Goal: Communication & Community: Connect with others

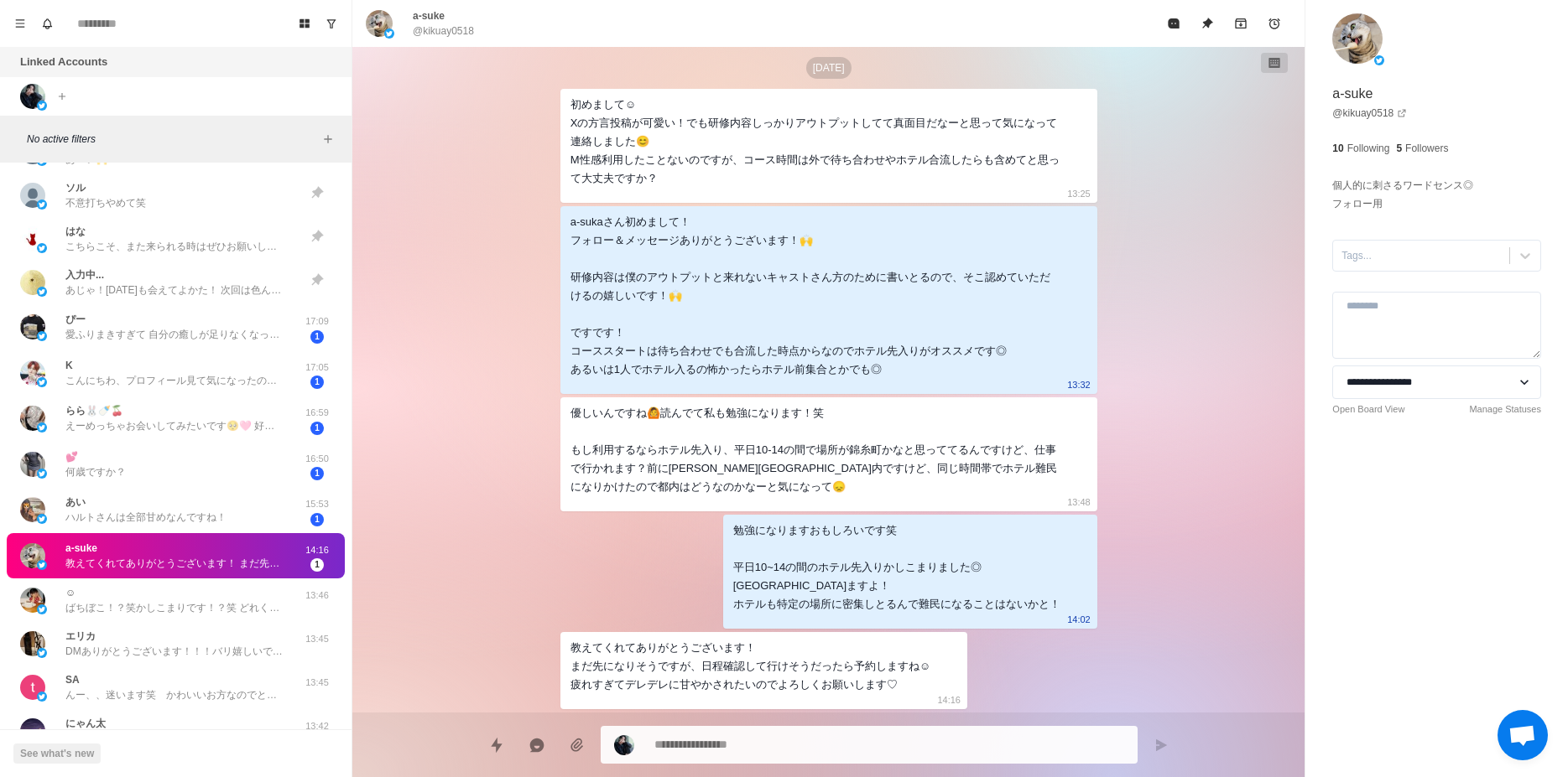
scroll to position [1047, 0]
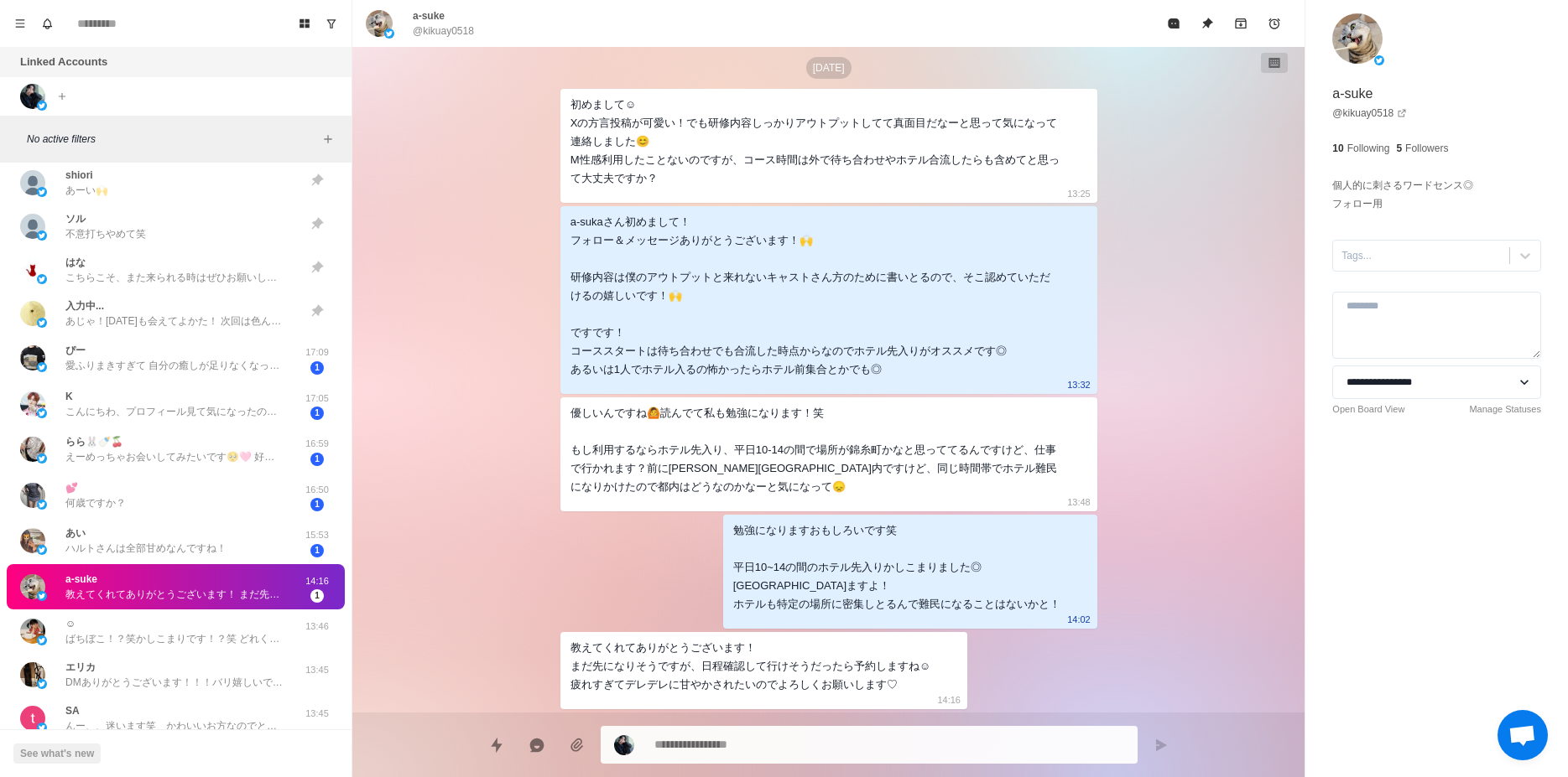
click at [220, 370] on p "愛ふりまきすぎて 自分の癒しが足りなくなったのー🥲 たいみんぐあうといいねー♡" at bounding box center [174, 365] width 218 height 15
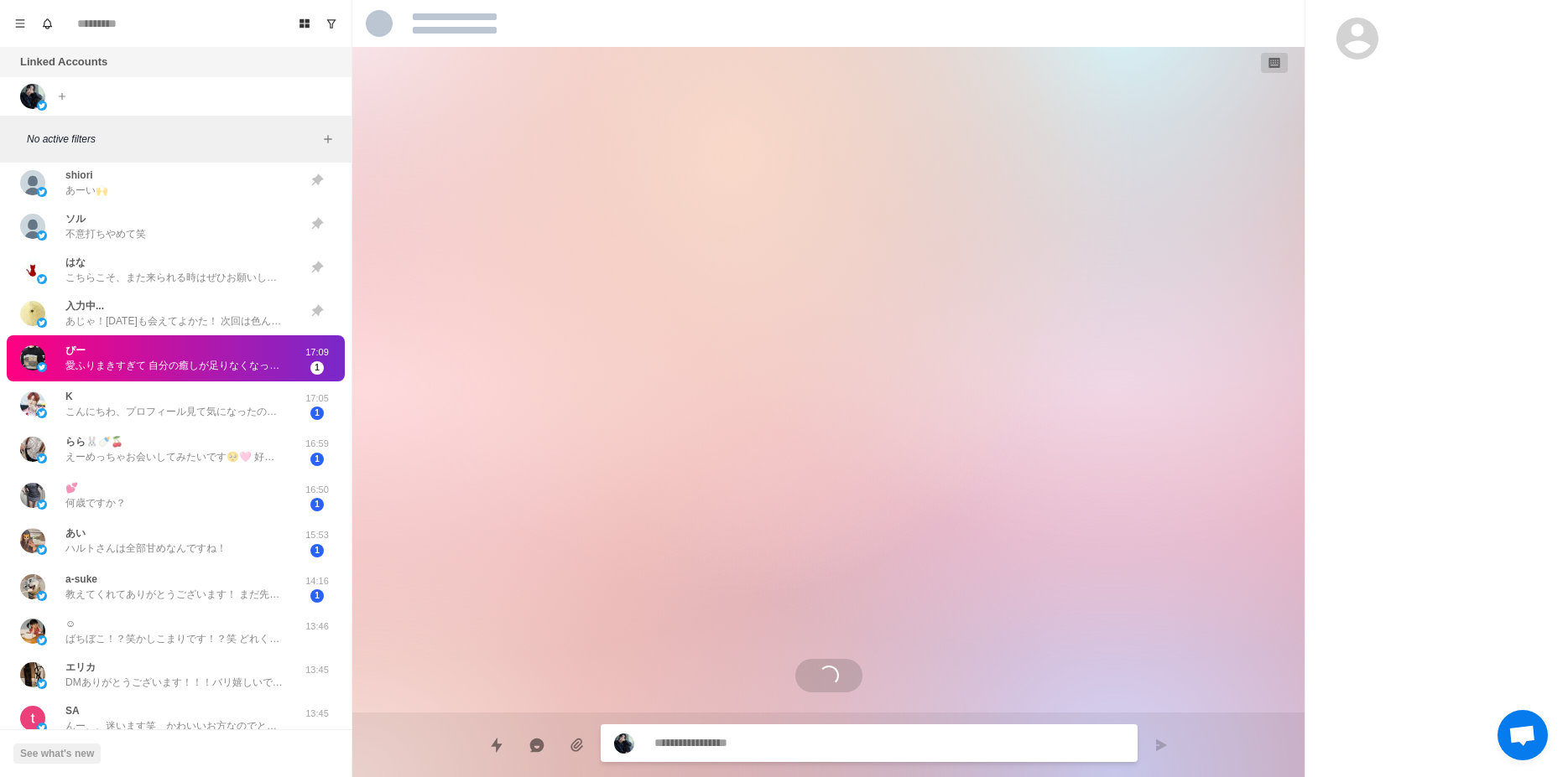
scroll to position [527, 0]
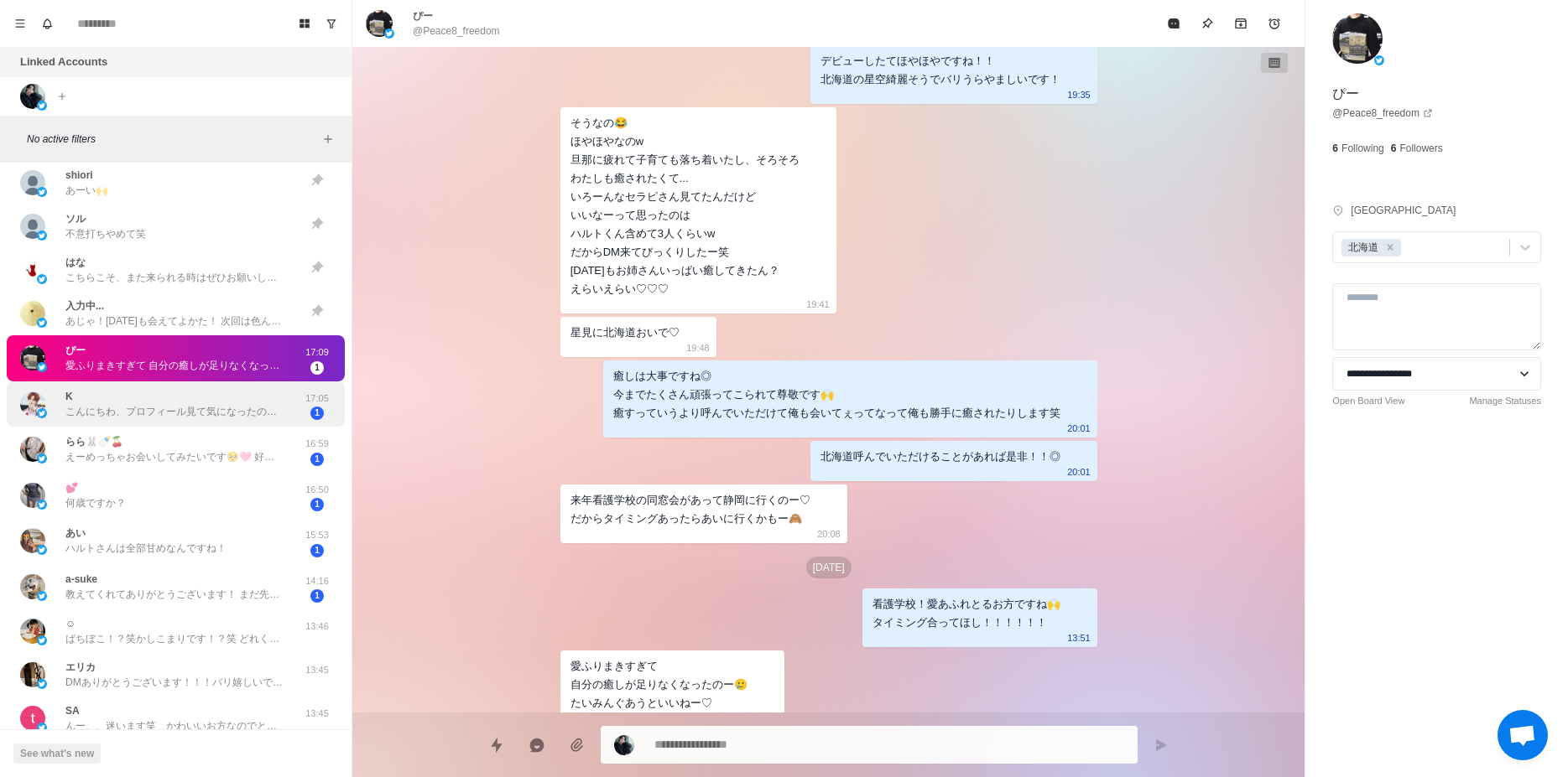
click at [220, 404] on p "こんにちわ、プロフィール見て気になったのでDMさせて頂きました… M性感は、未利用なのですがお話から知って[PERSON_NAME]とさんのこと知りたいです！" at bounding box center [174, 412] width 218 height 15
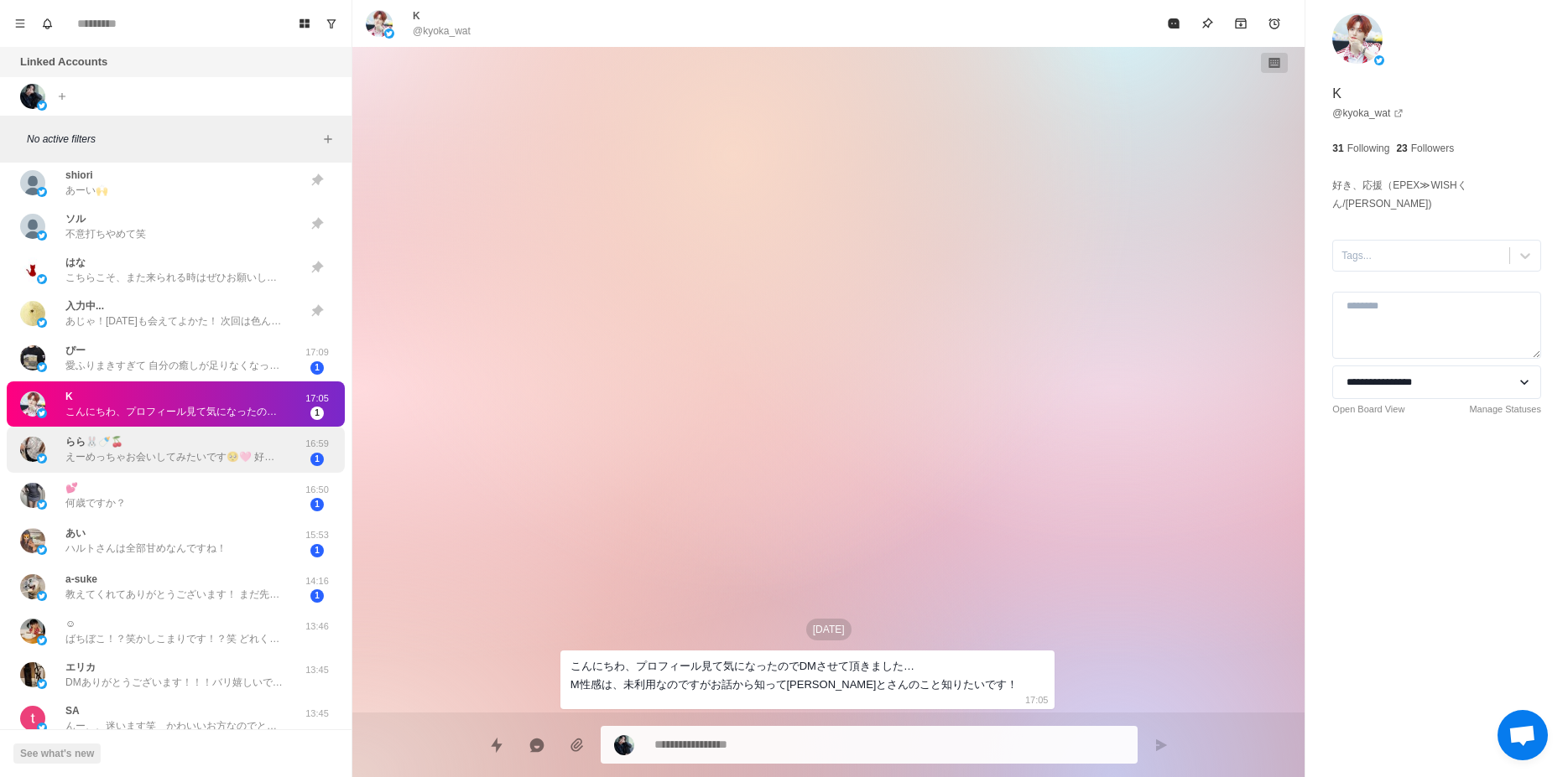
click at [187, 456] on p "えーめっちゃお会いしてみたいです🥺🩷 好きピとも上手くいってないので笑" at bounding box center [174, 457] width 218 height 15
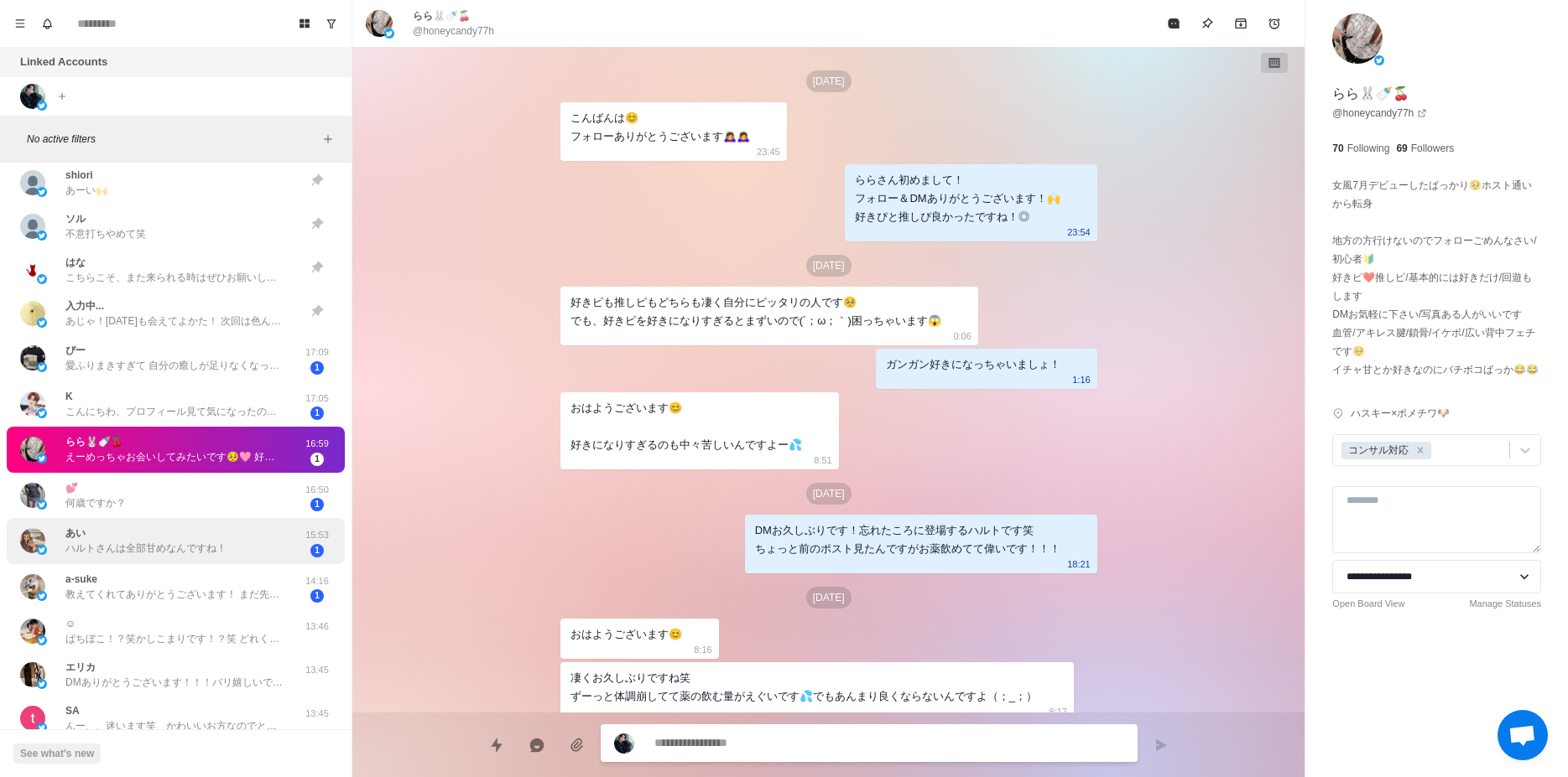
click at [182, 542] on p "ハルトさんは全部甘めなんですね！" at bounding box center [146, 548] width 161 height 15
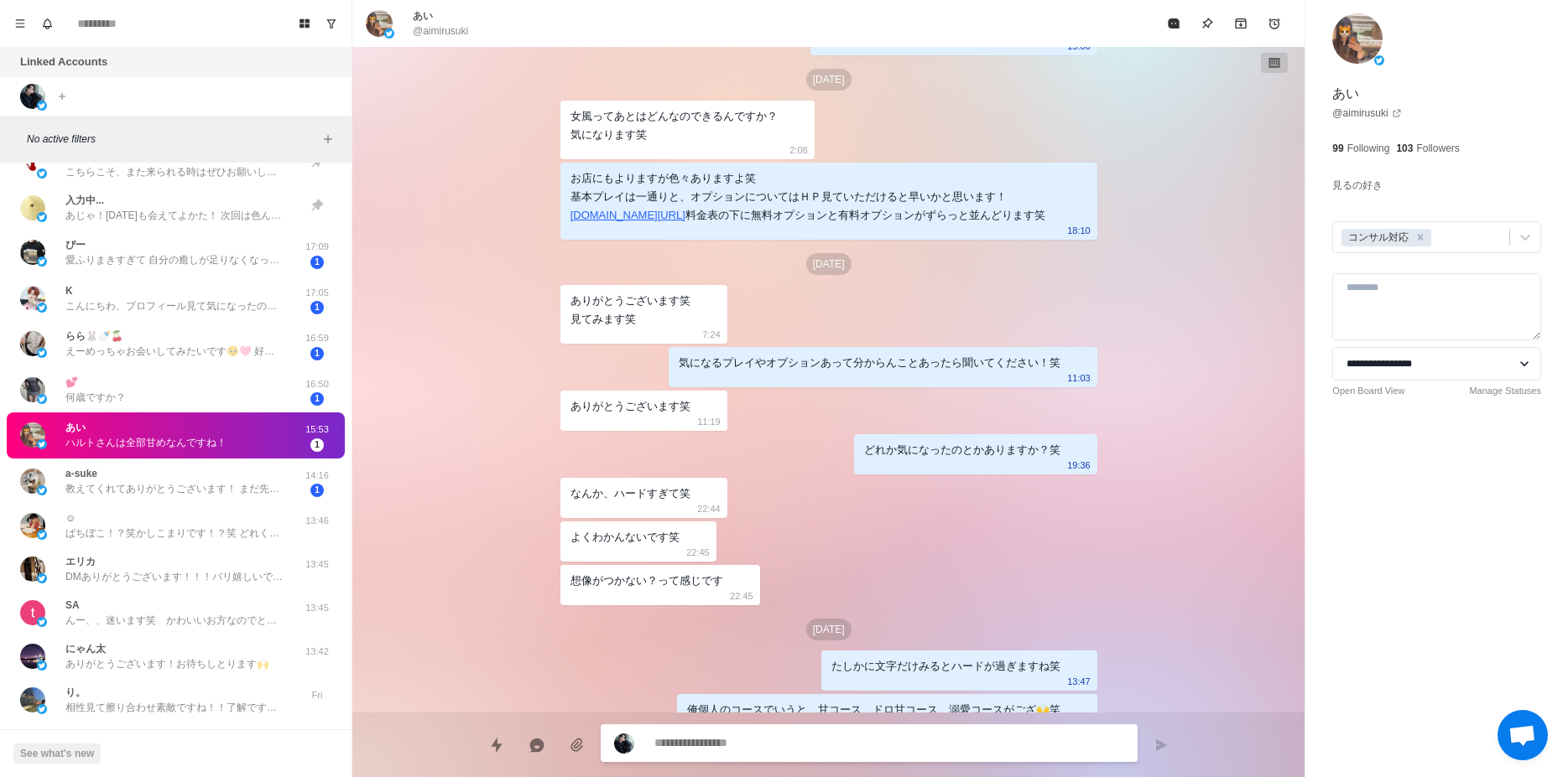
scroll to position [1265, 0]
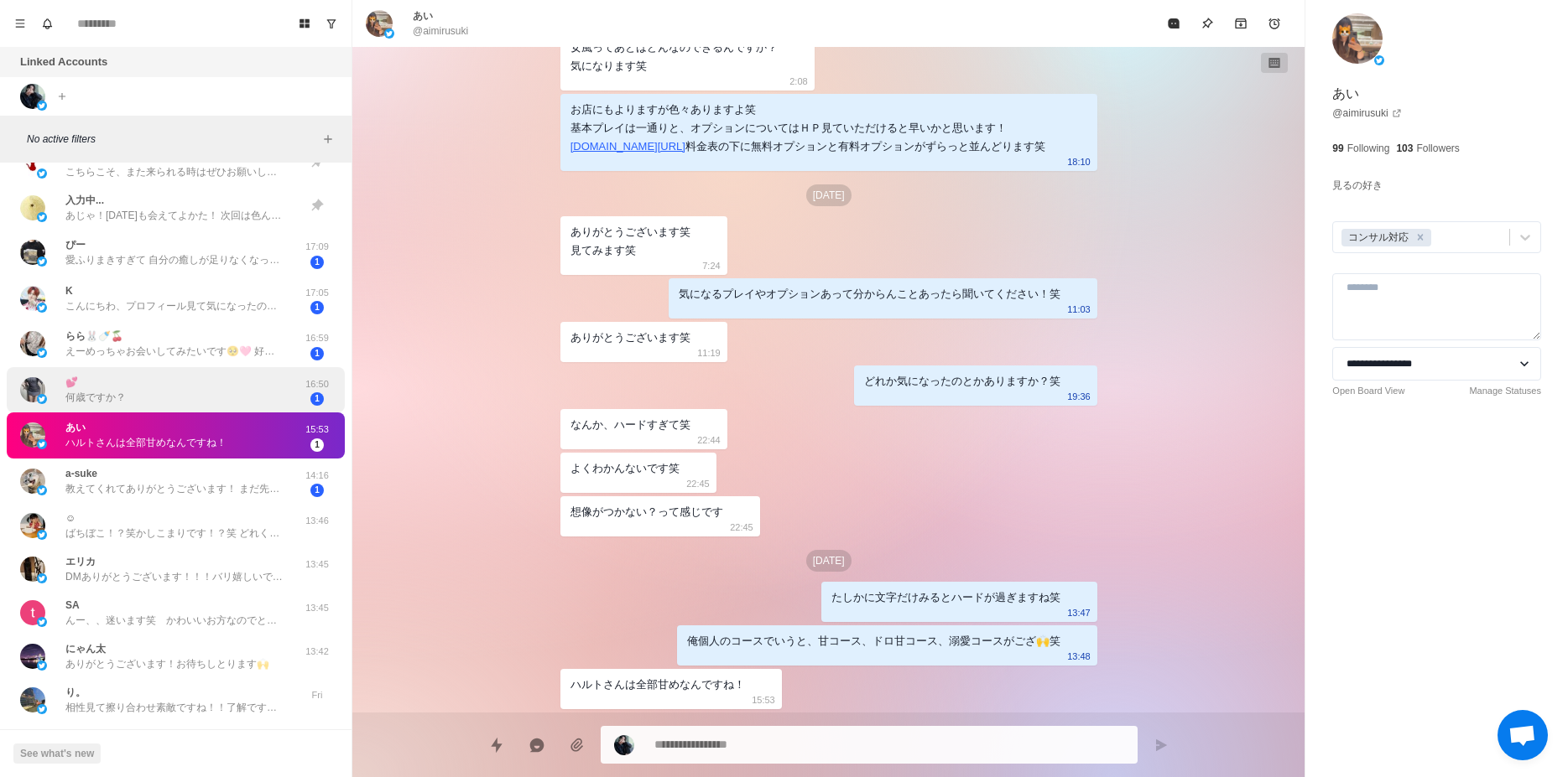
click at [158, 408] on div "💕 何歳ですか？ 16:50 1" at bounding box center [176, 390] width 338 height 46
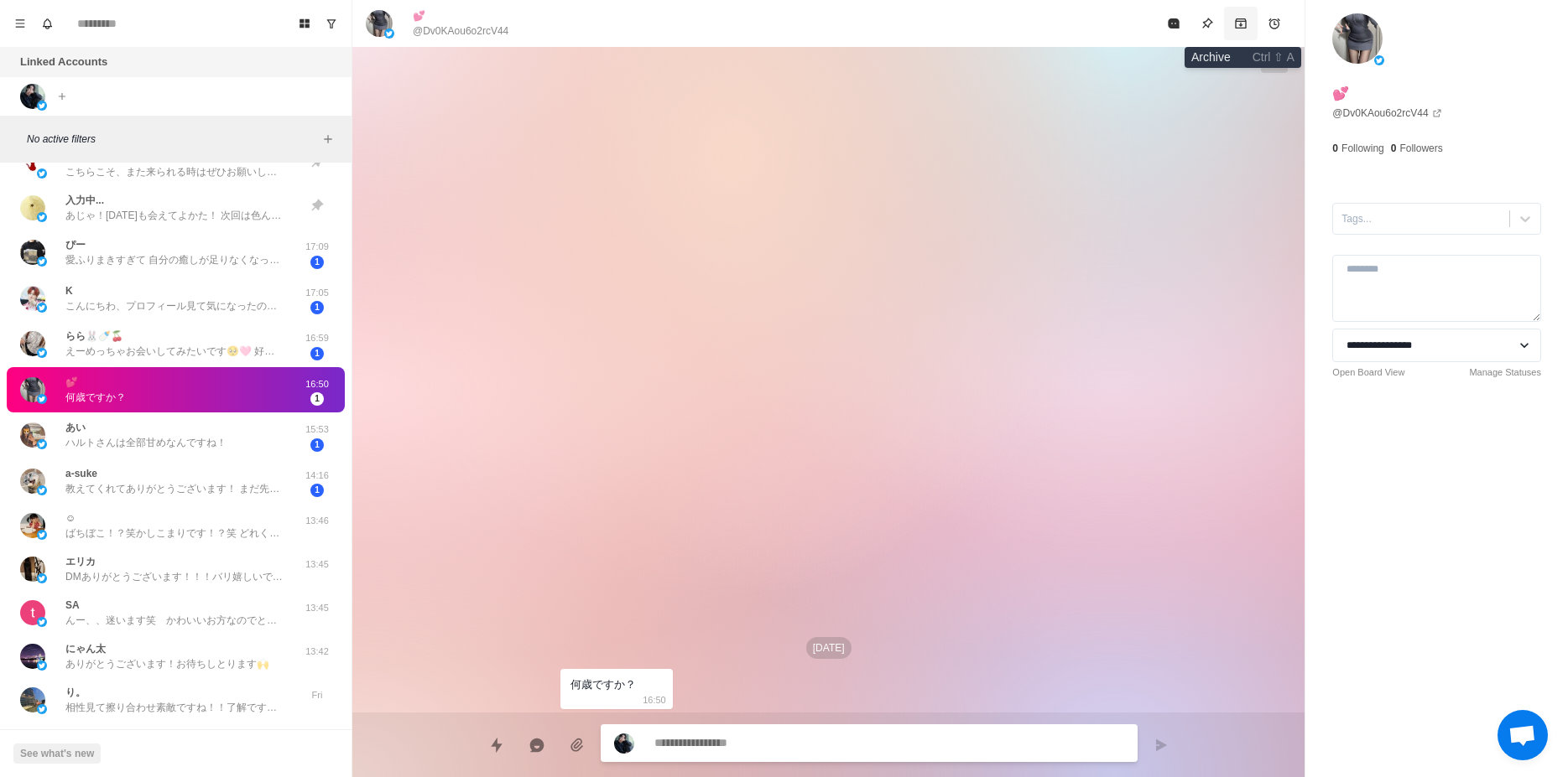
click at [1243, 21] on icon "Archive" at bounding box center [1241, 23] width 11 height 10
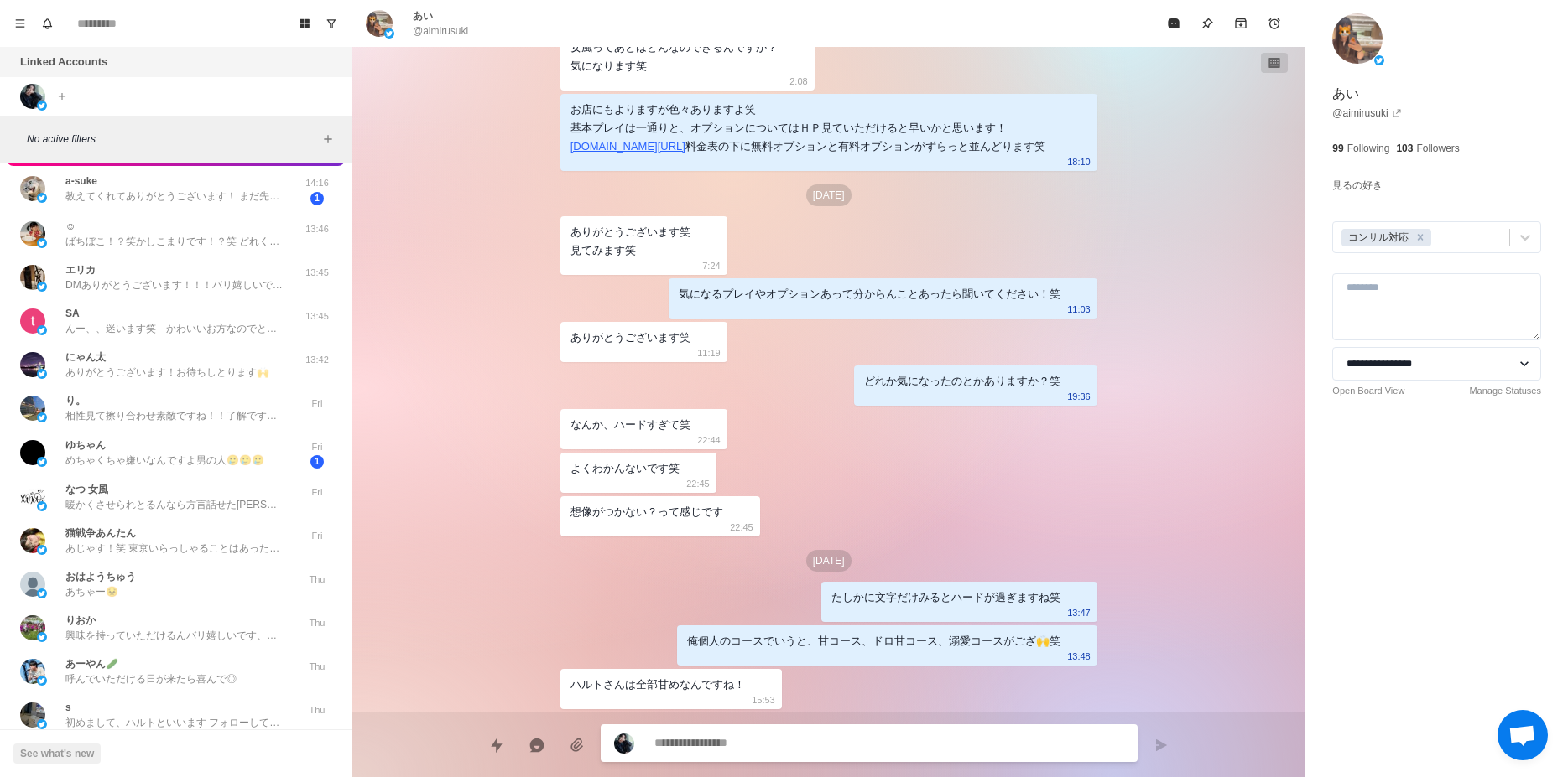
scroll to position [1469, 0]
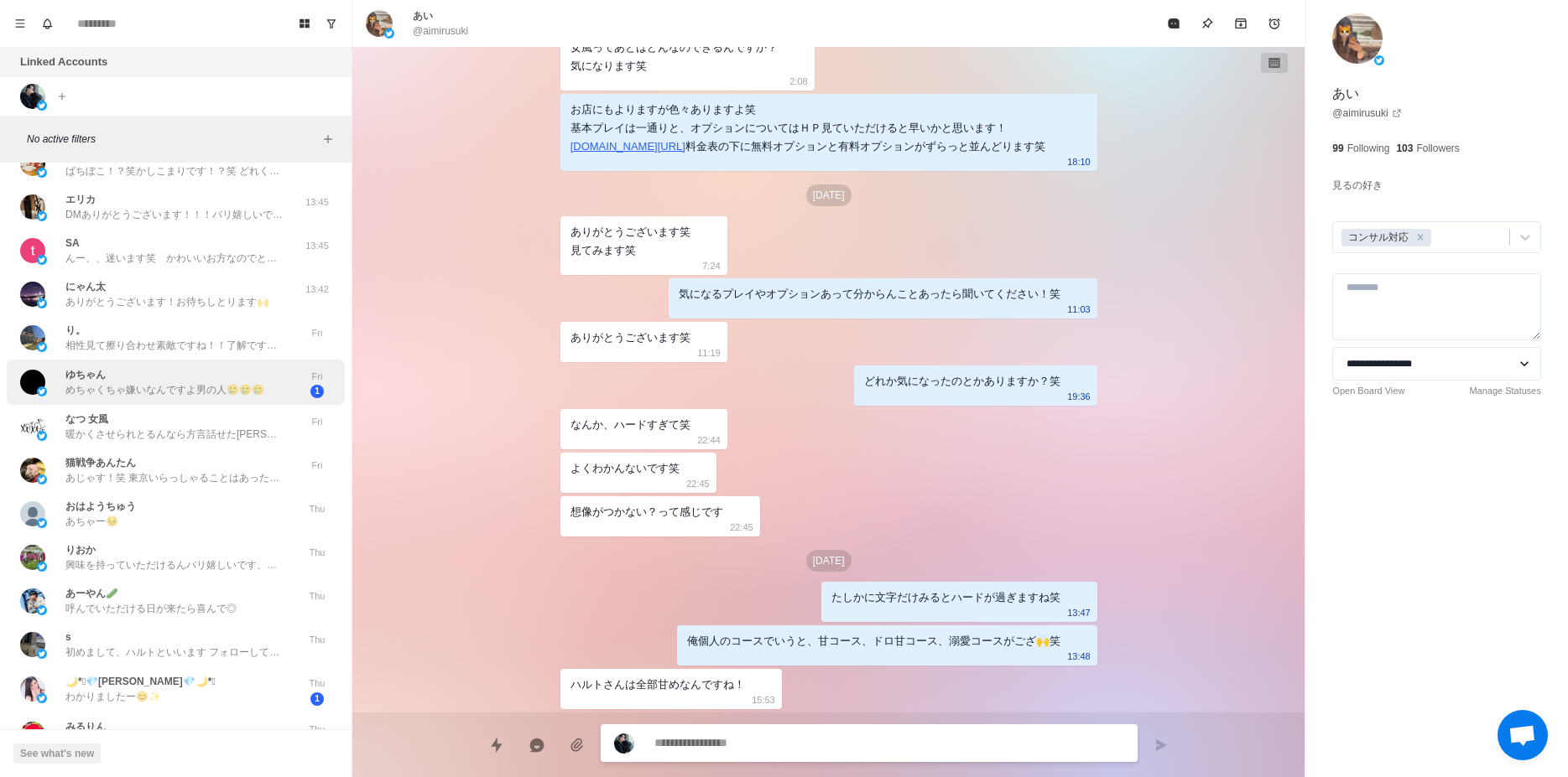
click at [212, 373] on div "ゆちゃん めちゃくちゃ嫌いなんですよ男の人🥲🥲🥲" at bounding box center [165, 382] width 199 height 30
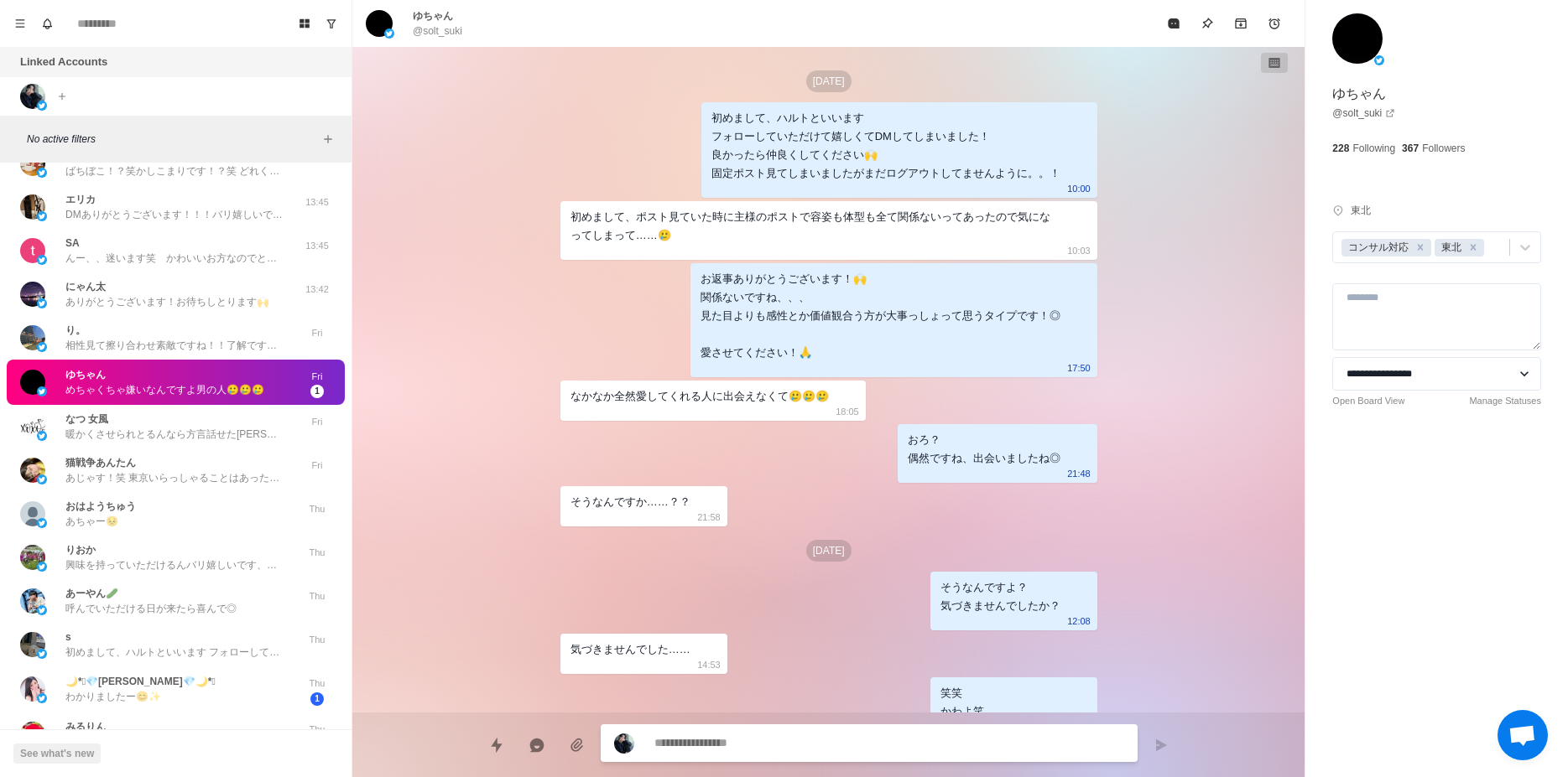
scroll to position [1619, 0]
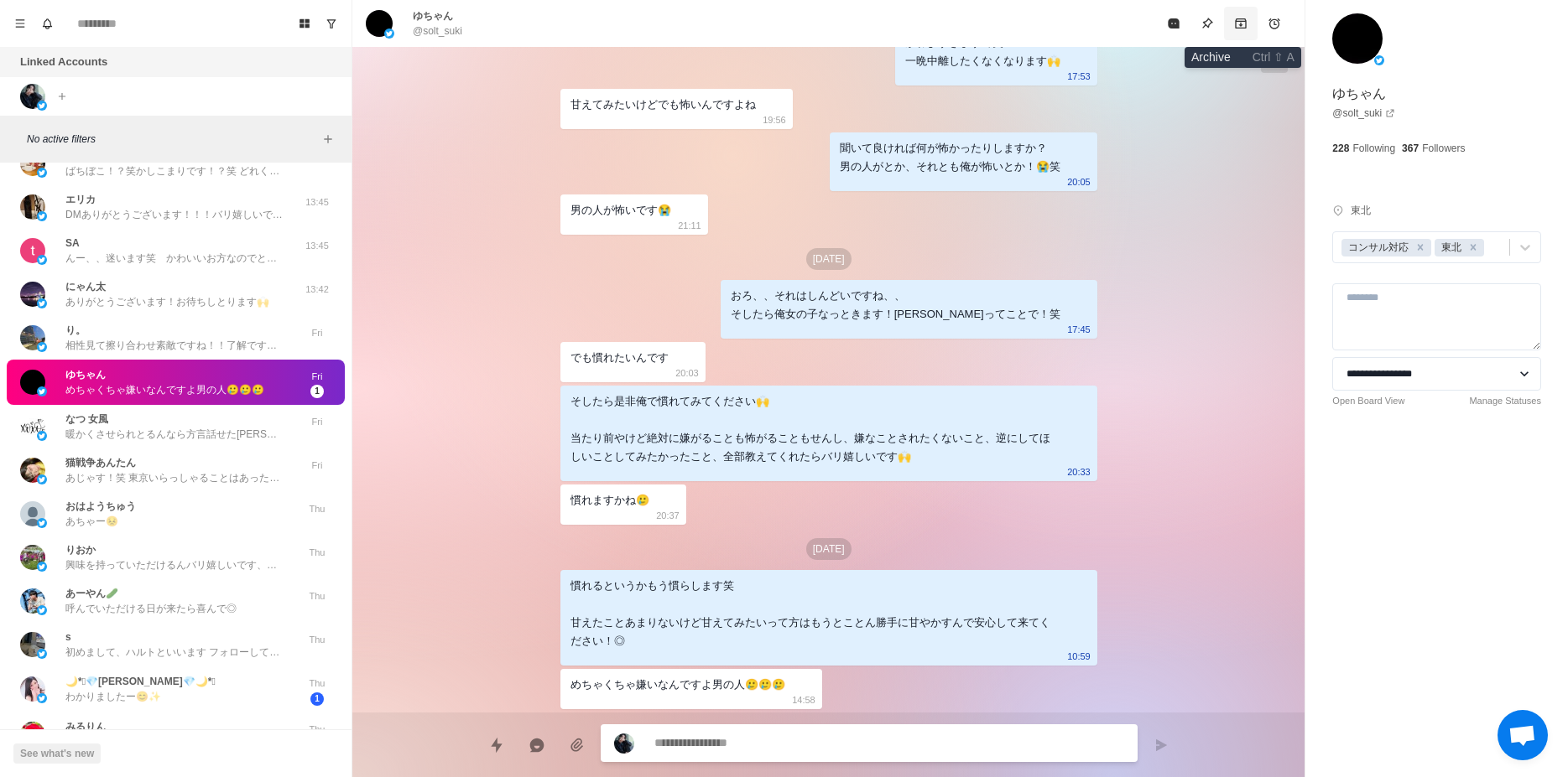
click at [1243, 27] on icon "Archive" at bounding box center [1240, 23] width 13 height 13
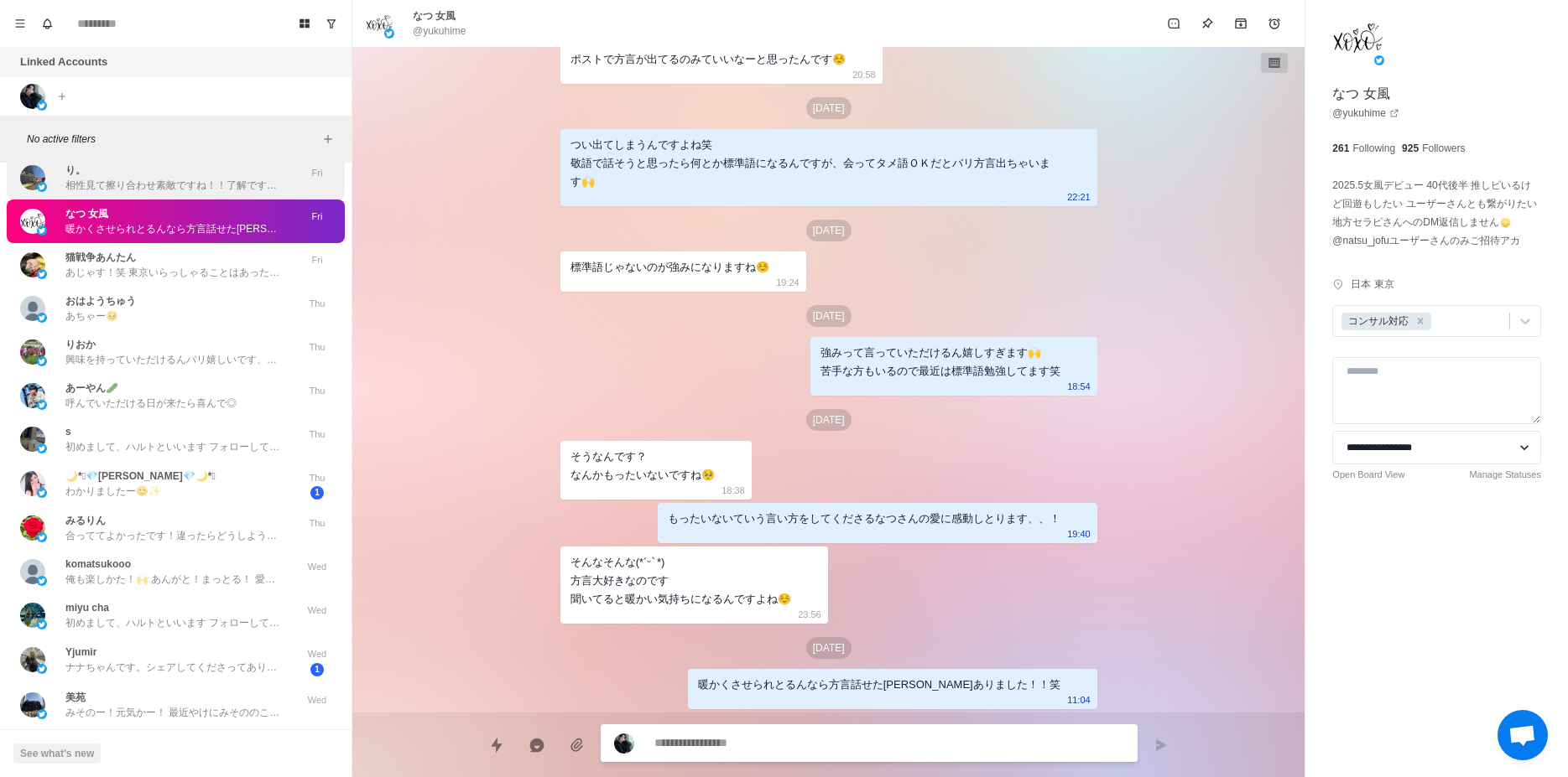
scroll to position [1681, 0]
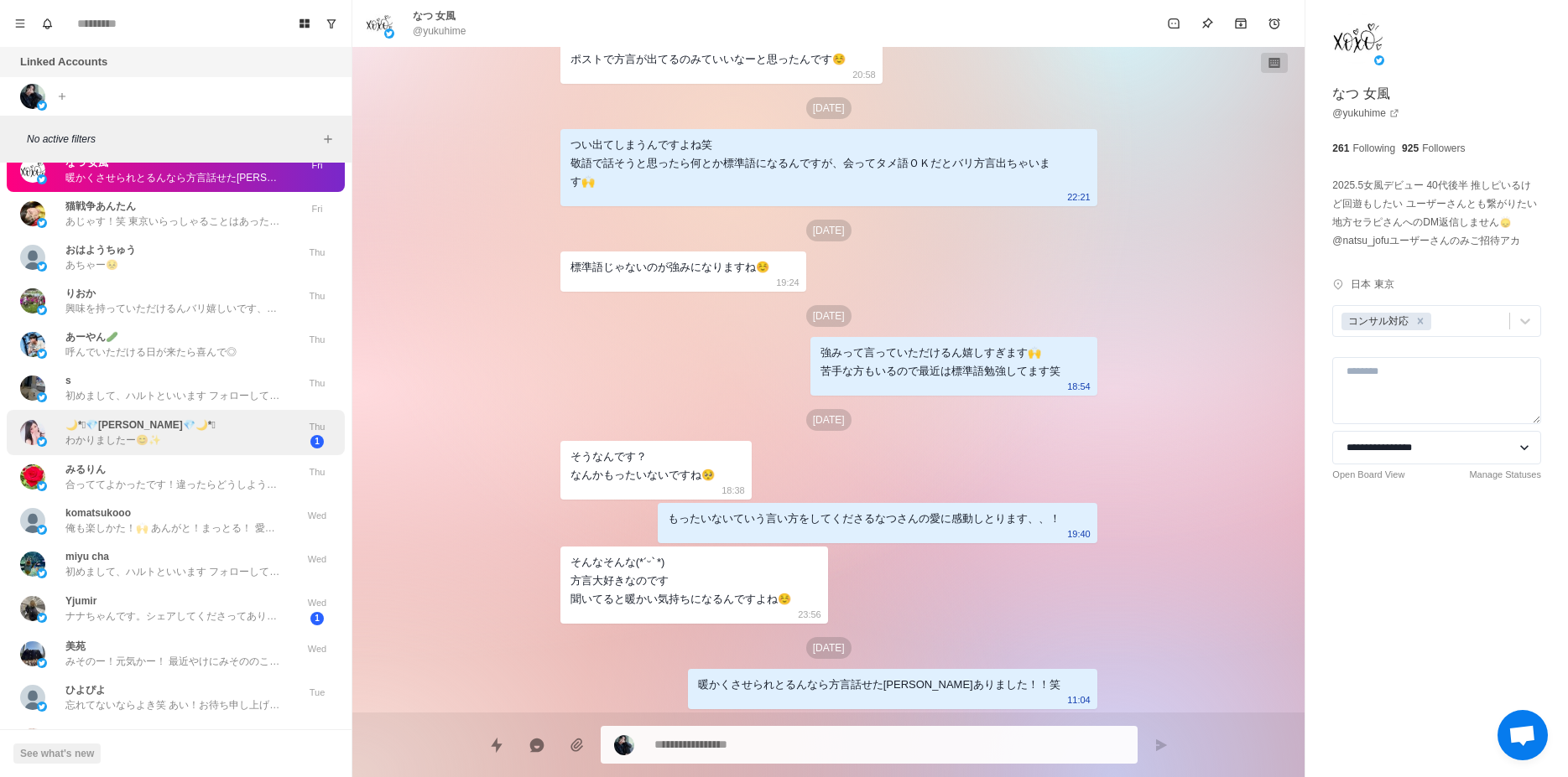
click at [143, 440] on p "わかりましたー😊✨" at bounding box center [113, 440] width 96 height 15
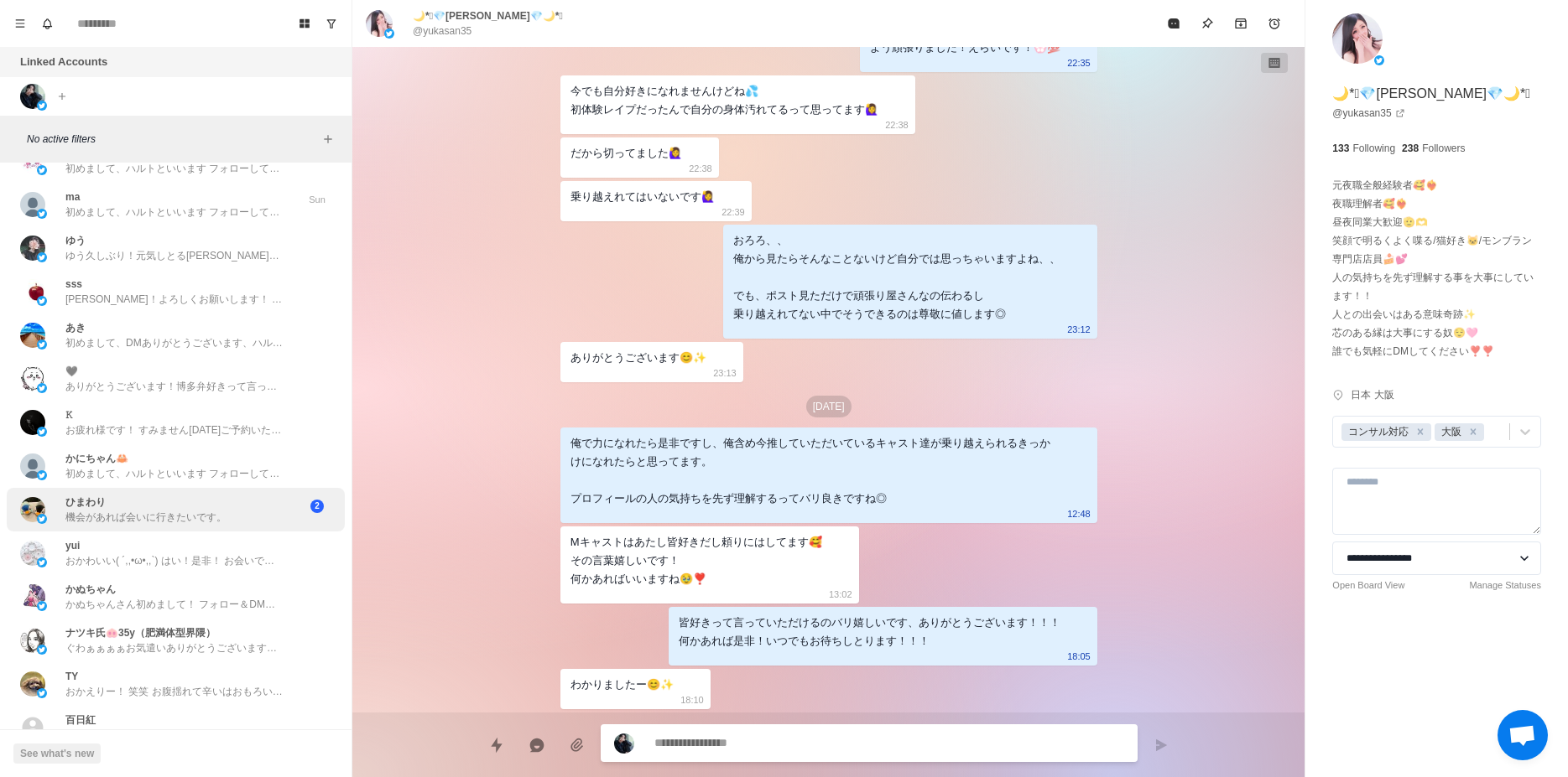
scroll to position [2737, 0]
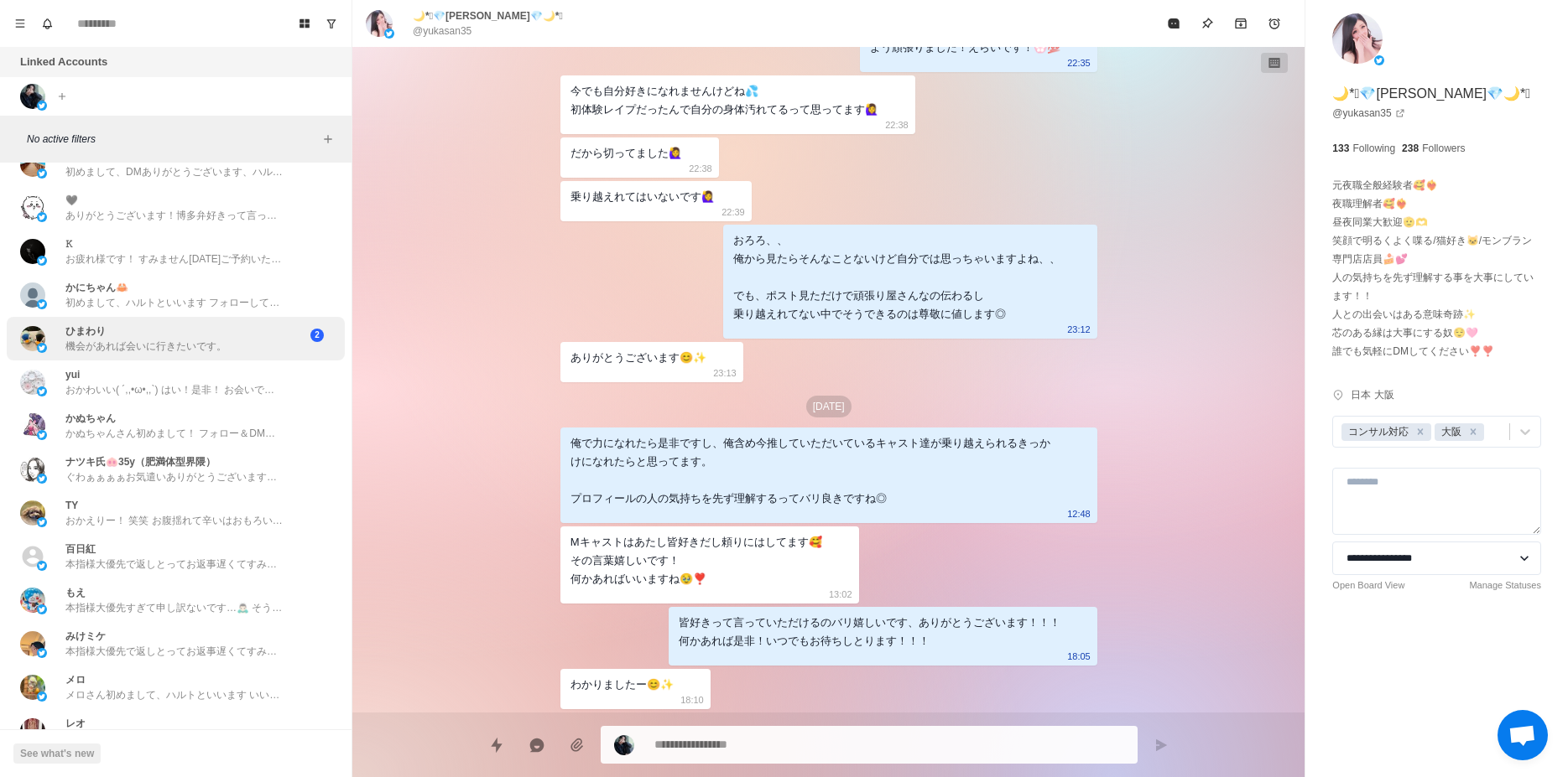
click at [119, 350] on p "機会があれば会いに行きたいです。" at bounding box center [146, 346] width 161 height 15
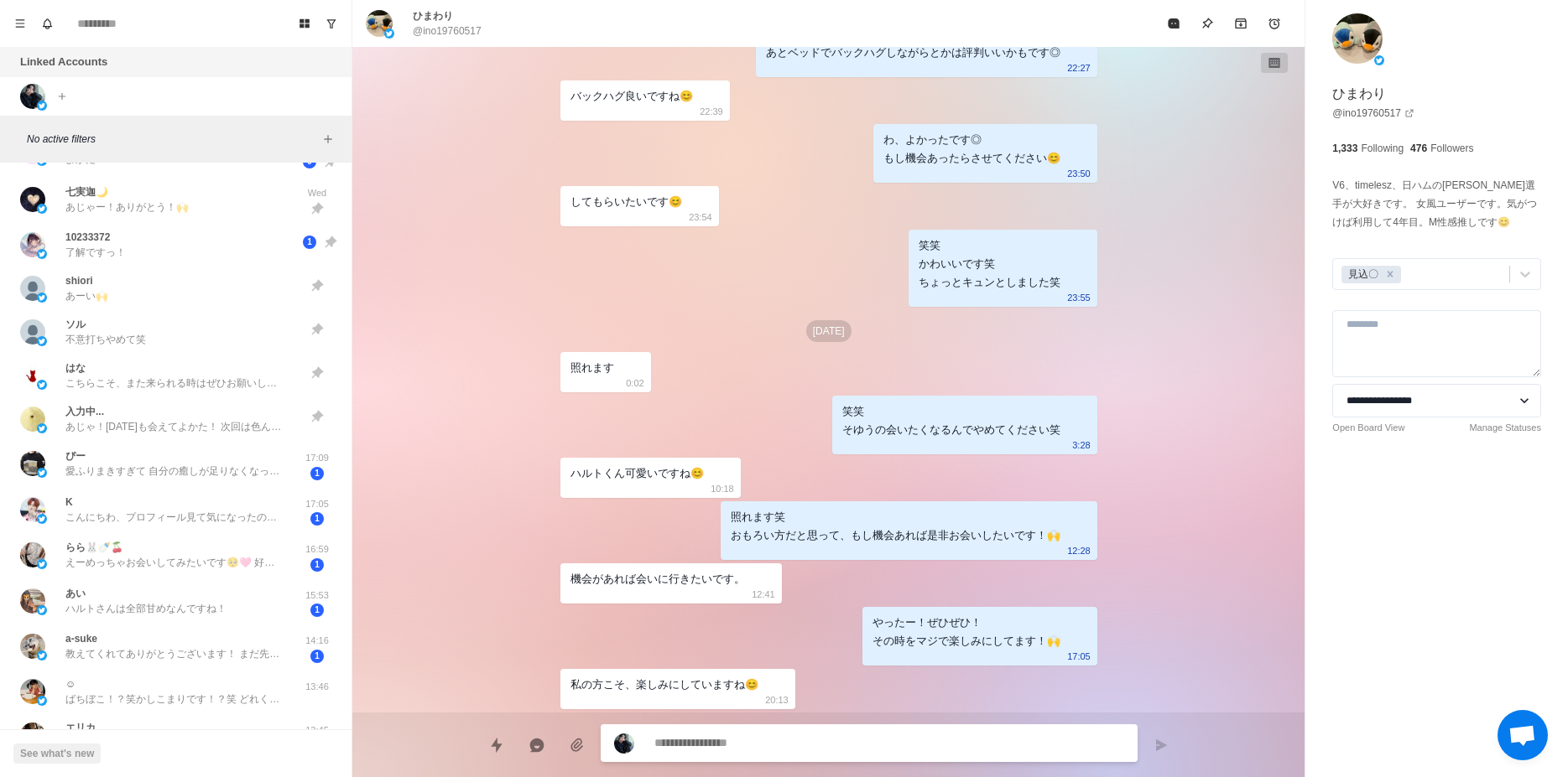
scroll to position [1047, 0]
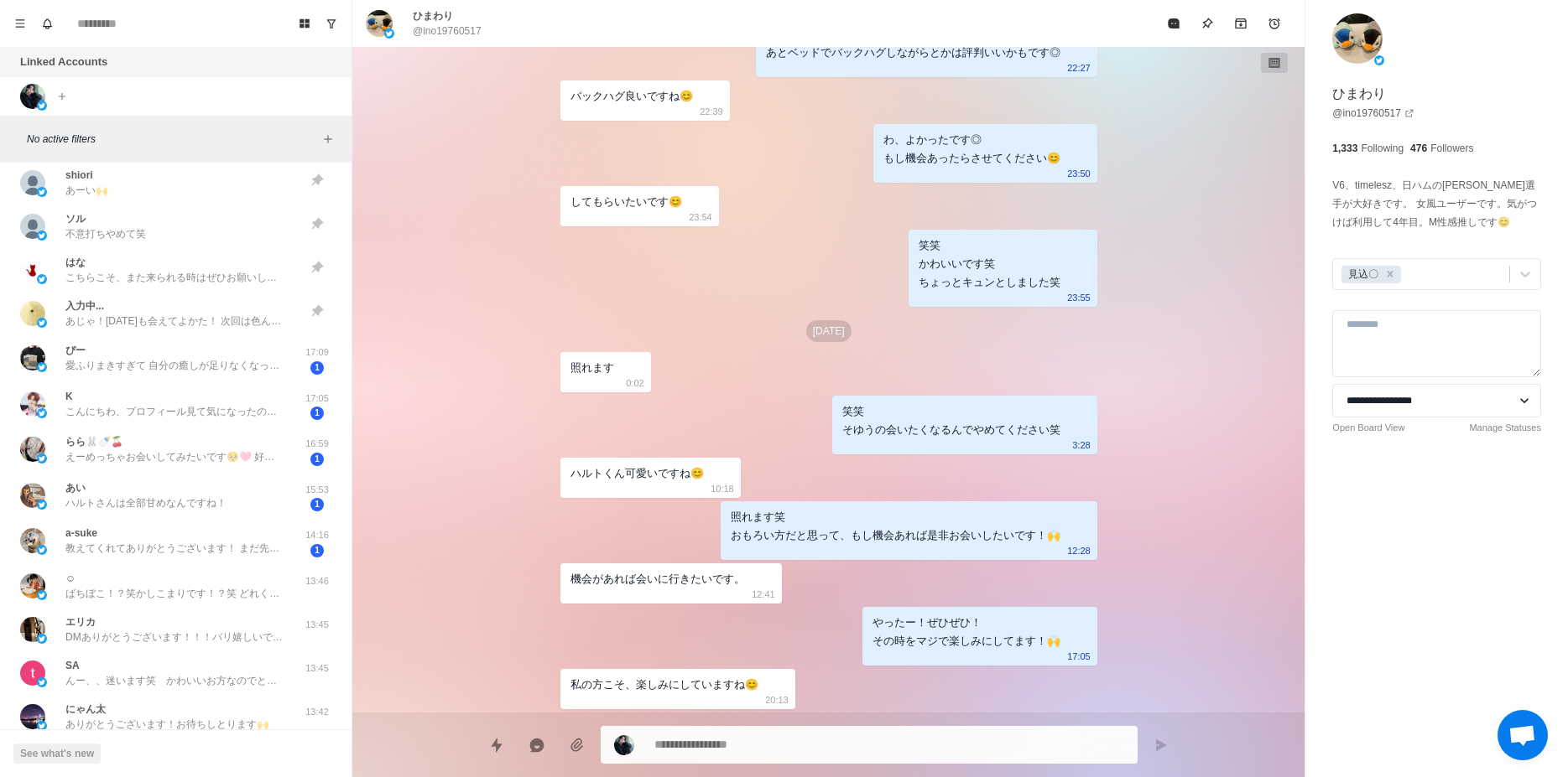
click at [281, 419] on p "こんにちわ、プロフィール見て気になったのでDMさせて頂きました… M性感は、未利用なのですがお話から知って[PERSON_NAME]とさんのこと知りたいです！" at bounding box center [174, 412] width 218 height 15
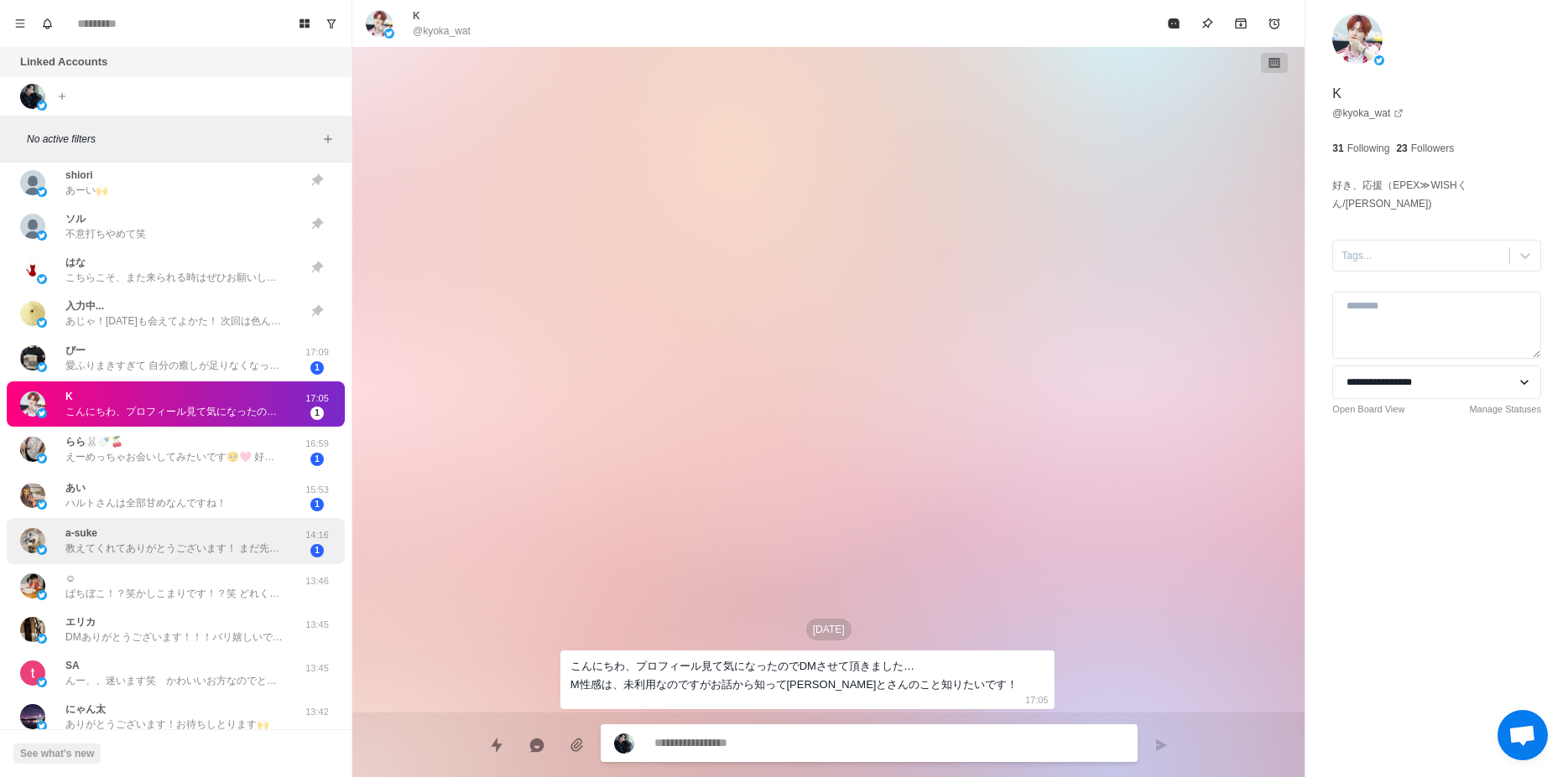
click at [251, 546] on p "教えてくれてありがとうございます！ まだ先になりそうですが、日程確認して行けそうだったら予約しますね☺ 疲れすぎてデレデレに甘やかされたいのでよろしくお願いし…" at bounding box center [174, 548] width 218 height 15
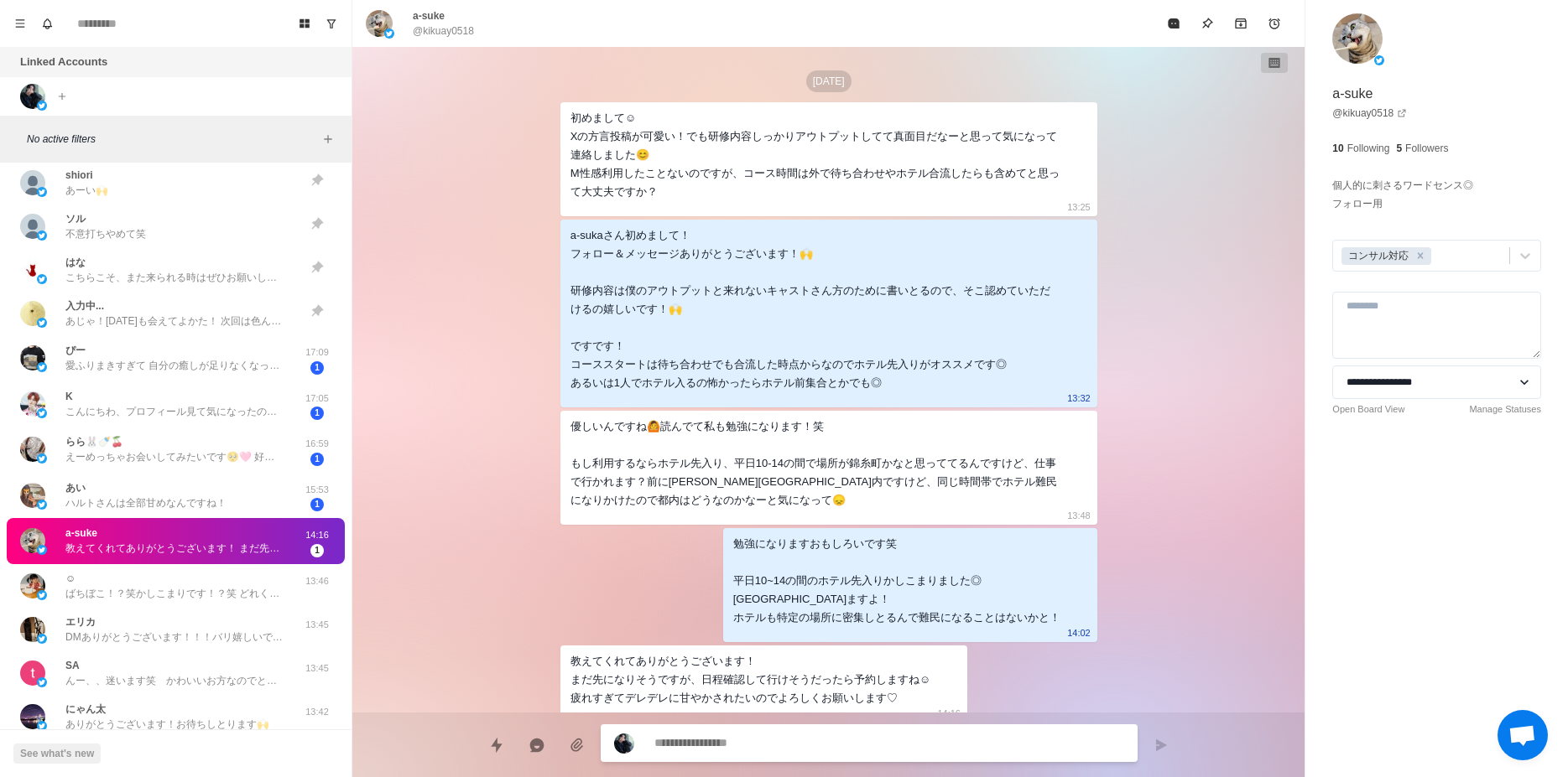
scroll to position [13, 0]
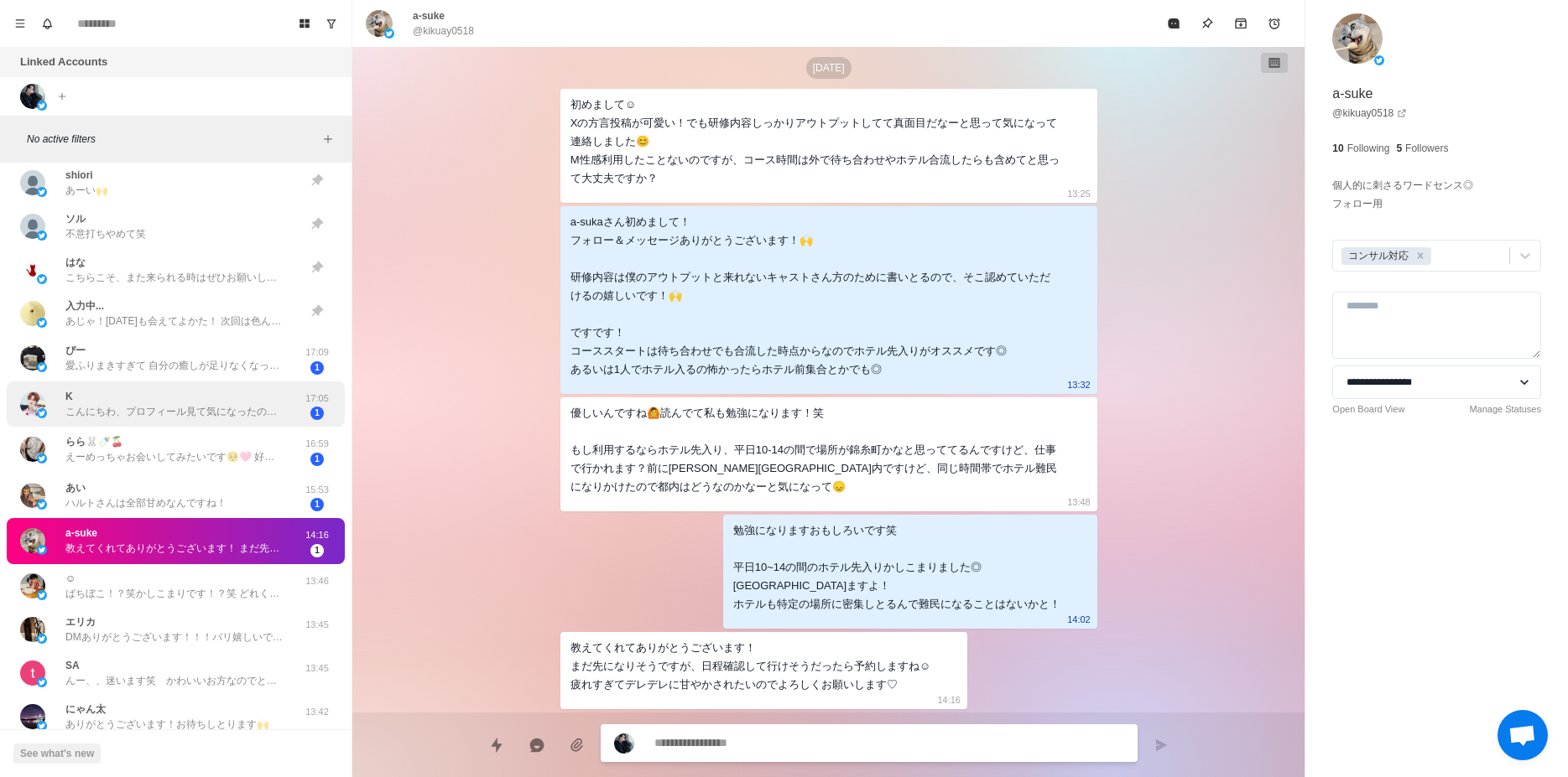
click at [110, 418] on p "こんにちわ、プロフィール見て気になったのでDMさせて頂きました… M性感は、未利用なのですがお話から知って[PERSON_NAME]とさんのこと知りたいです！" at bounding box center [174, 412] width 218 height 15
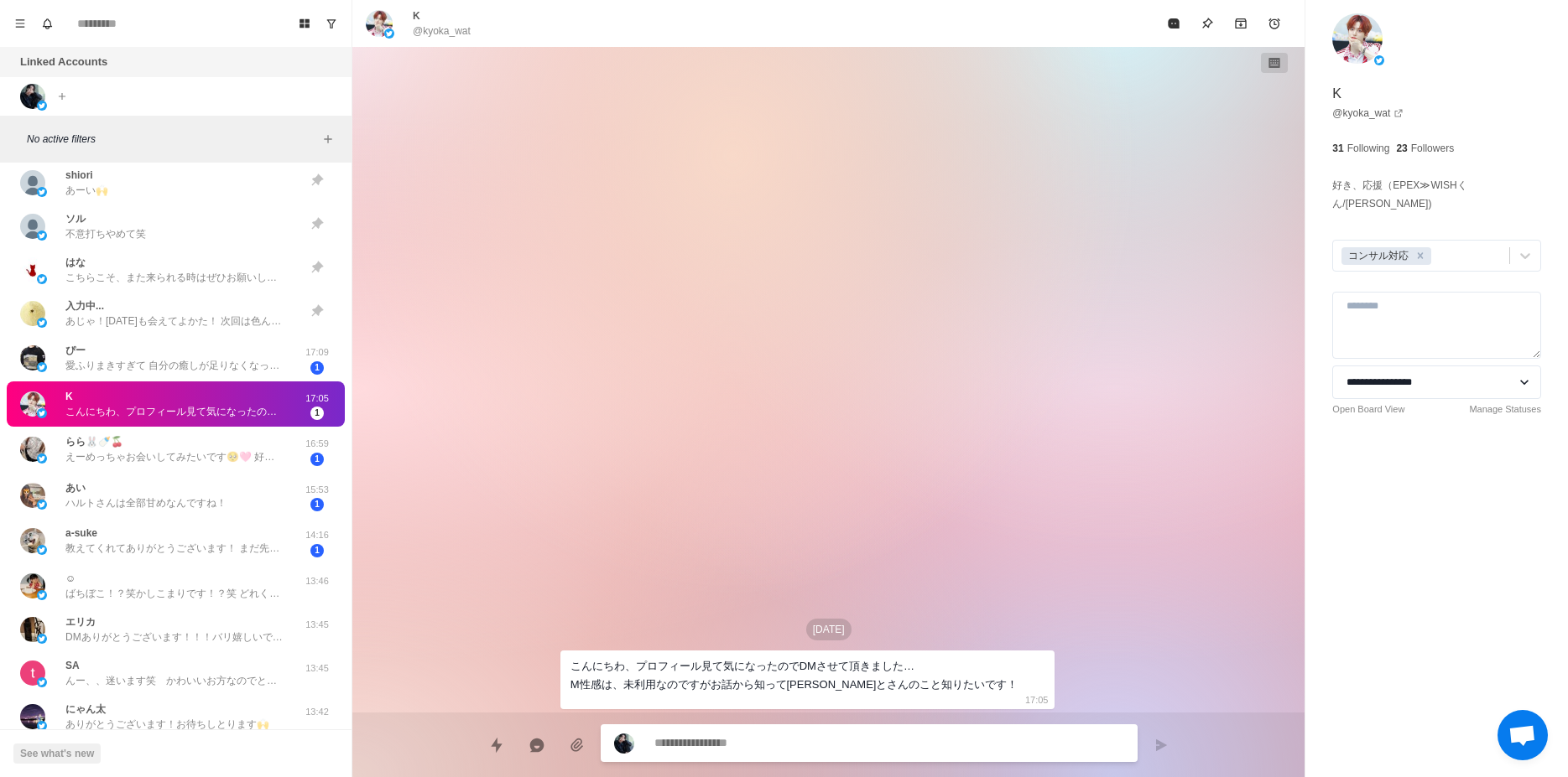
scroll to position [0, 0]
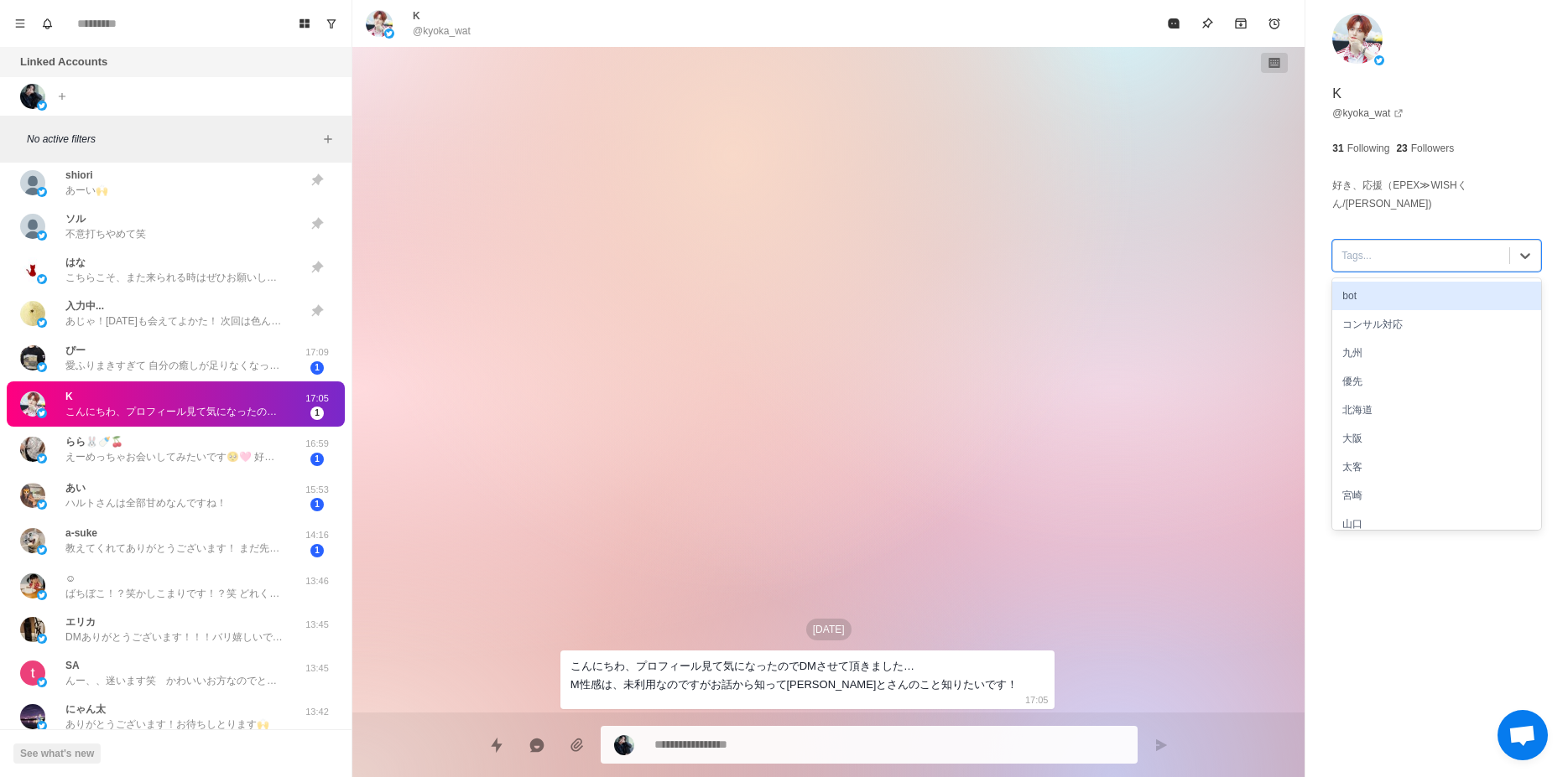
click at [1384, 263] on div at bounding box center [1421, 256] width 159 height 19
click at [1378, 321] on div "コンサル対応" at bounding box center [1437, 325] width 209 height 28
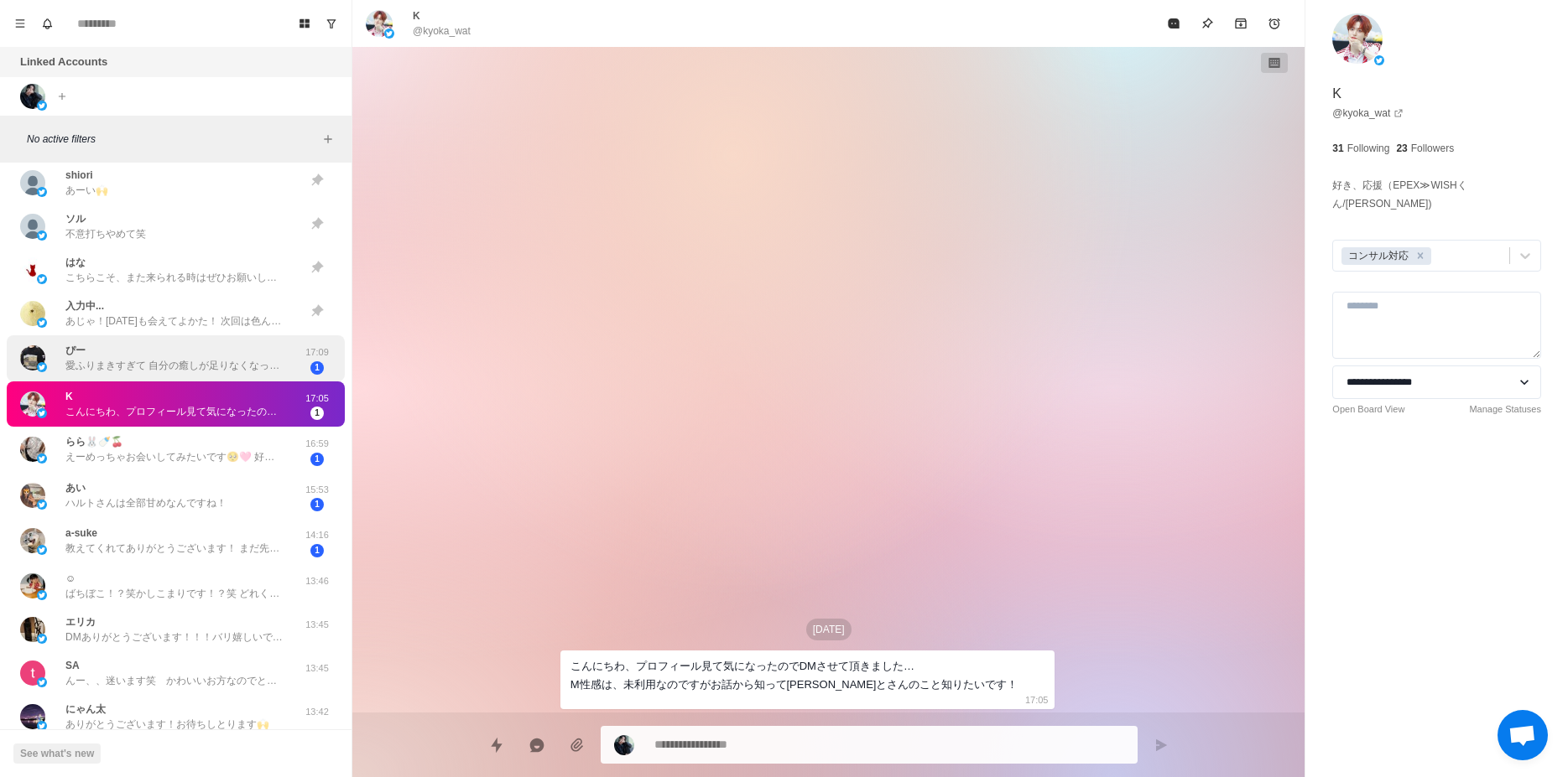
click at [219, 352] on div "ぴー 愛ふりまきすぎて 自分の癒しが足りなくなったのー🥲 たいみんぐあうといいねー♡" at bounding box center [174, 358] width 218 height 30
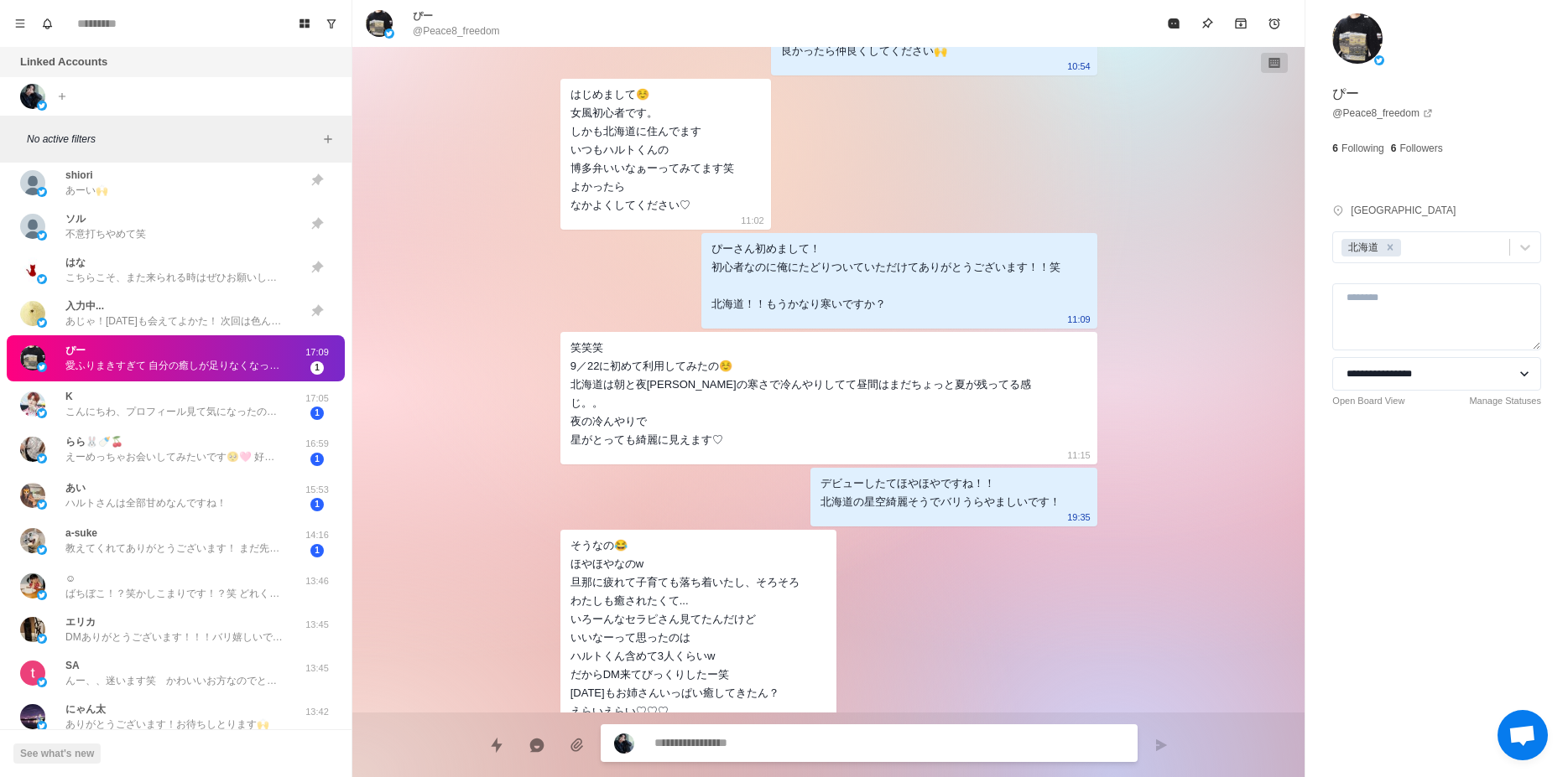
scroll to position [527, 0]
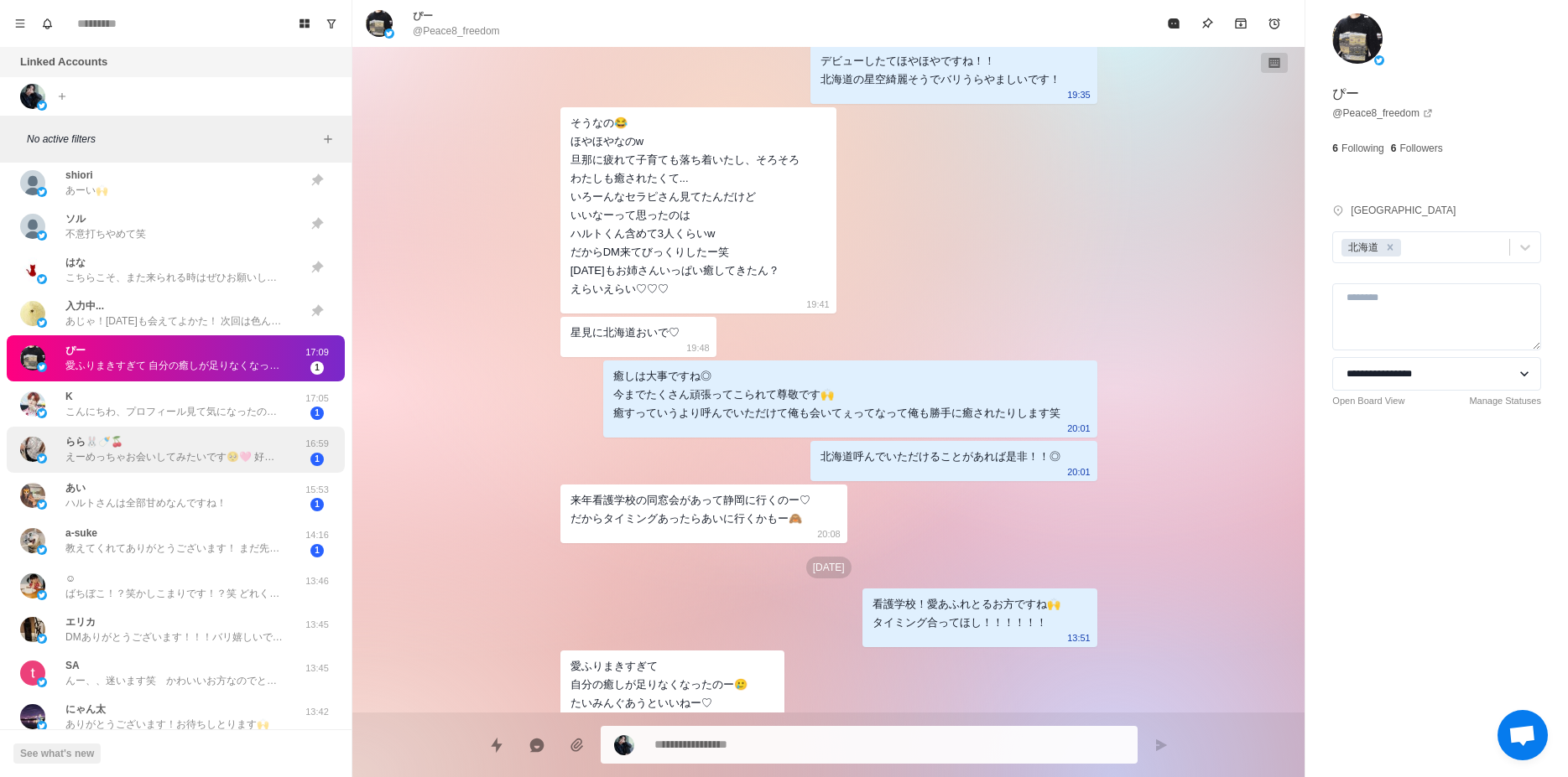
click at [195, 427] on div "らら🐰🍼🍒 えーめっちゃお会いしてみたいです🥺🩷 好きピとも上手くいってないので笑 16:59 1" at bounding box center [176, 450] width 338 height 46
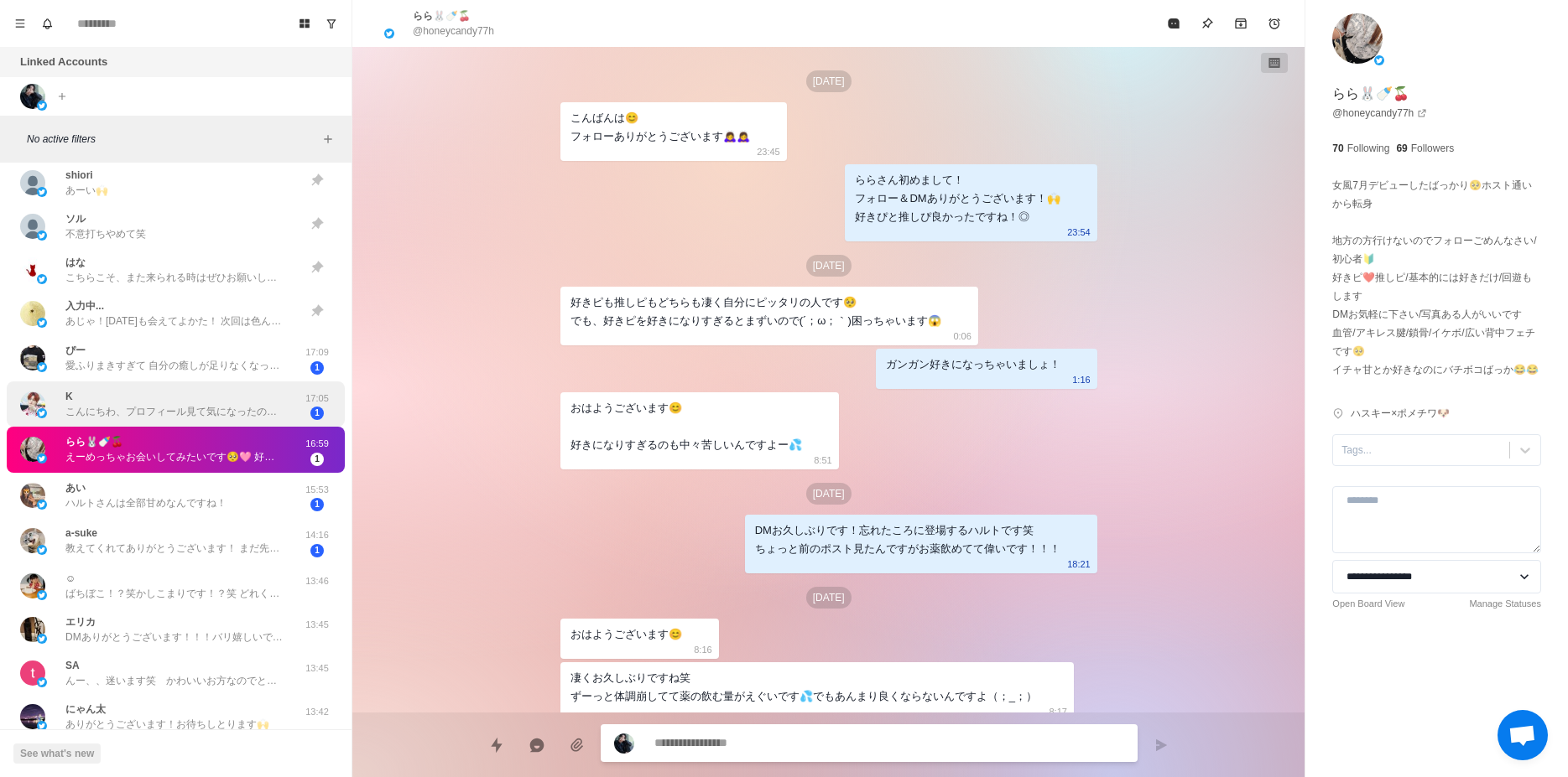
scroll to position [1656, 0]
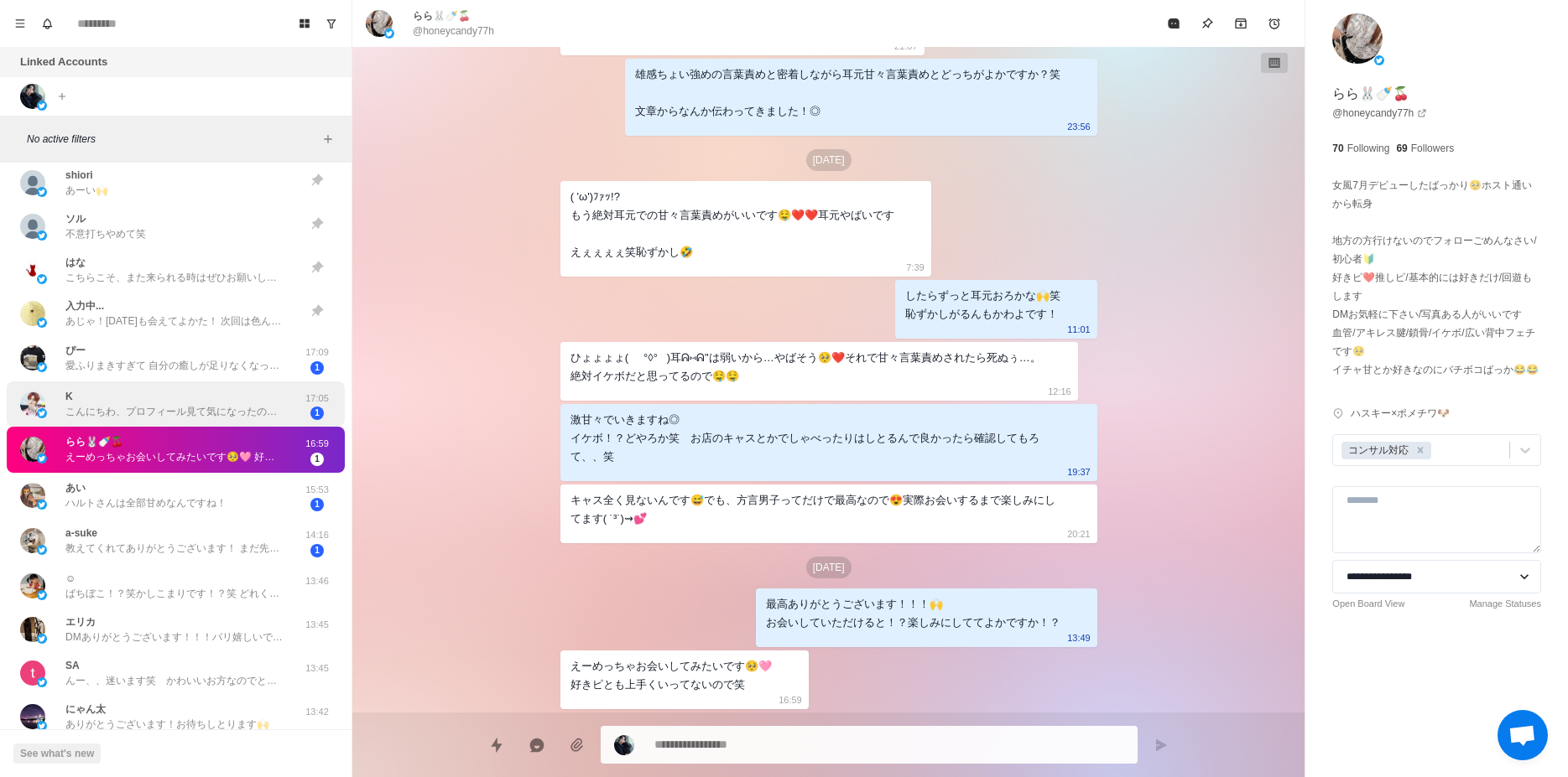
click at [210, 388] on div "K こんにちわ、プロフィール見て気になったのでDMさせて頂きました… M性感は、未利用なのですがお話から知って[PERSON_NAME]とさんのこと知りたいで…" at bounding box center [158, 404] width 276 height 33
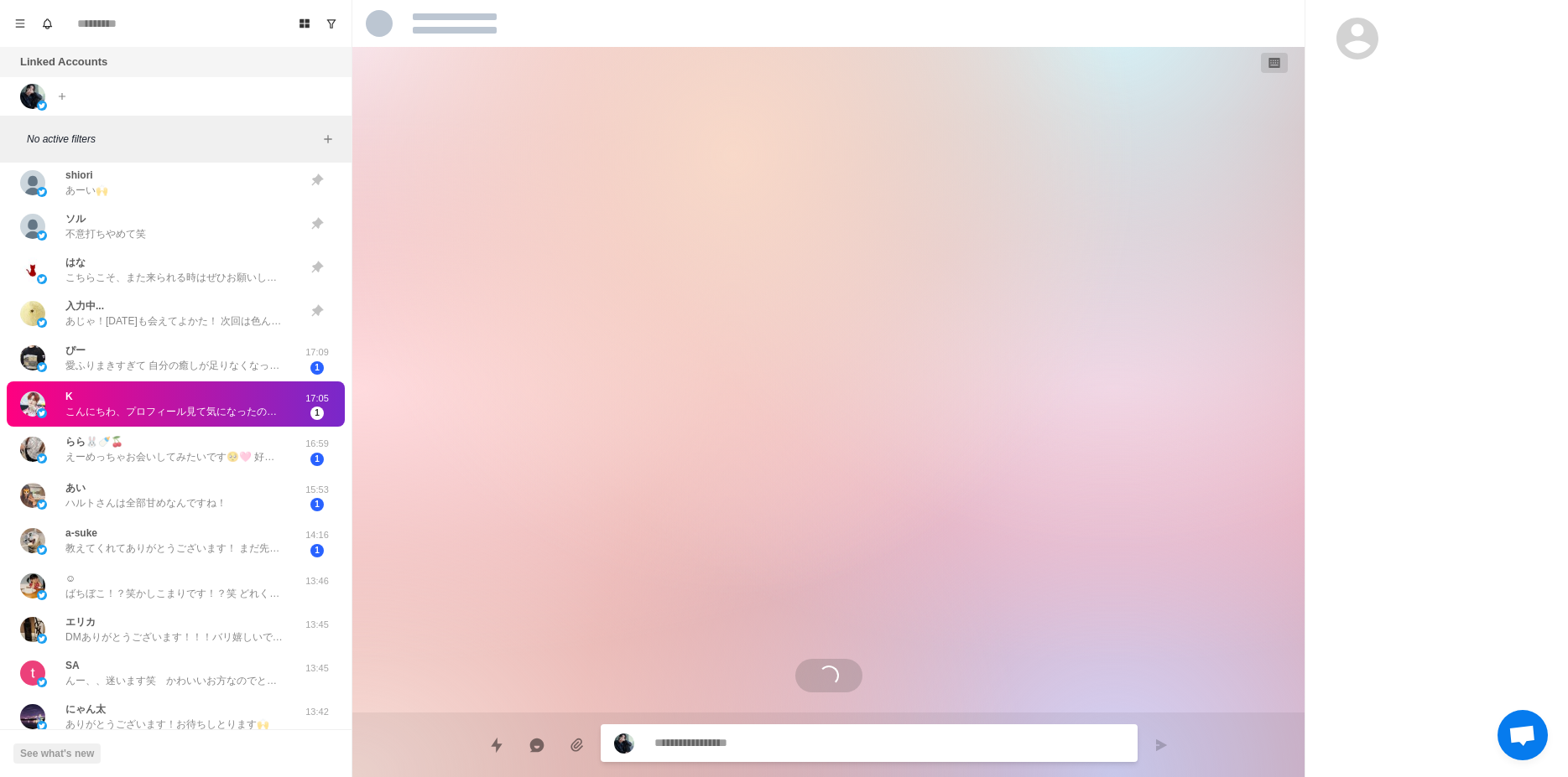
scroll to position [0, 0]
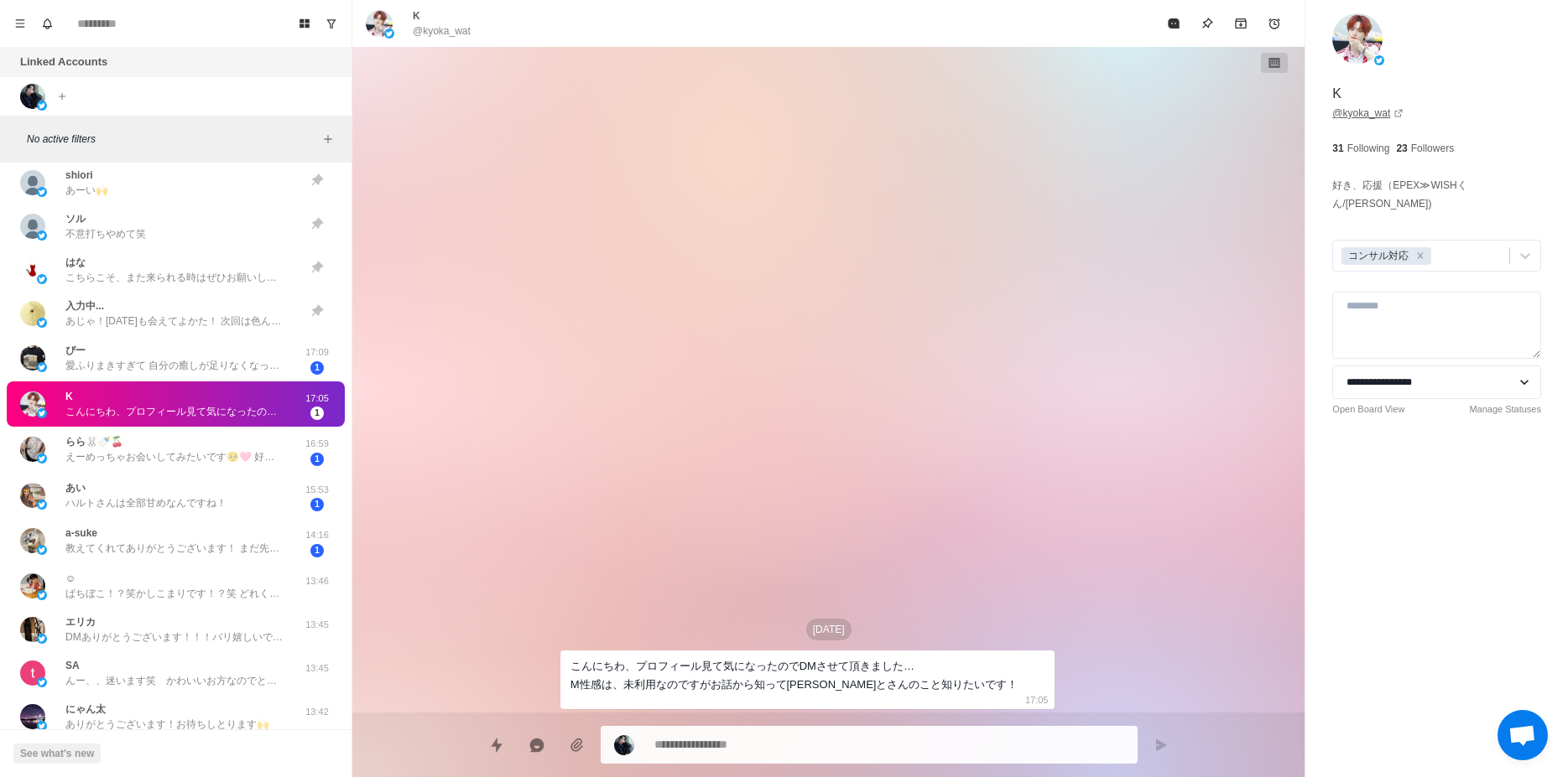
click at [1377, 113] on link "@ kyoka_wat" at bounding box center [1368, 112] width 72 height 15
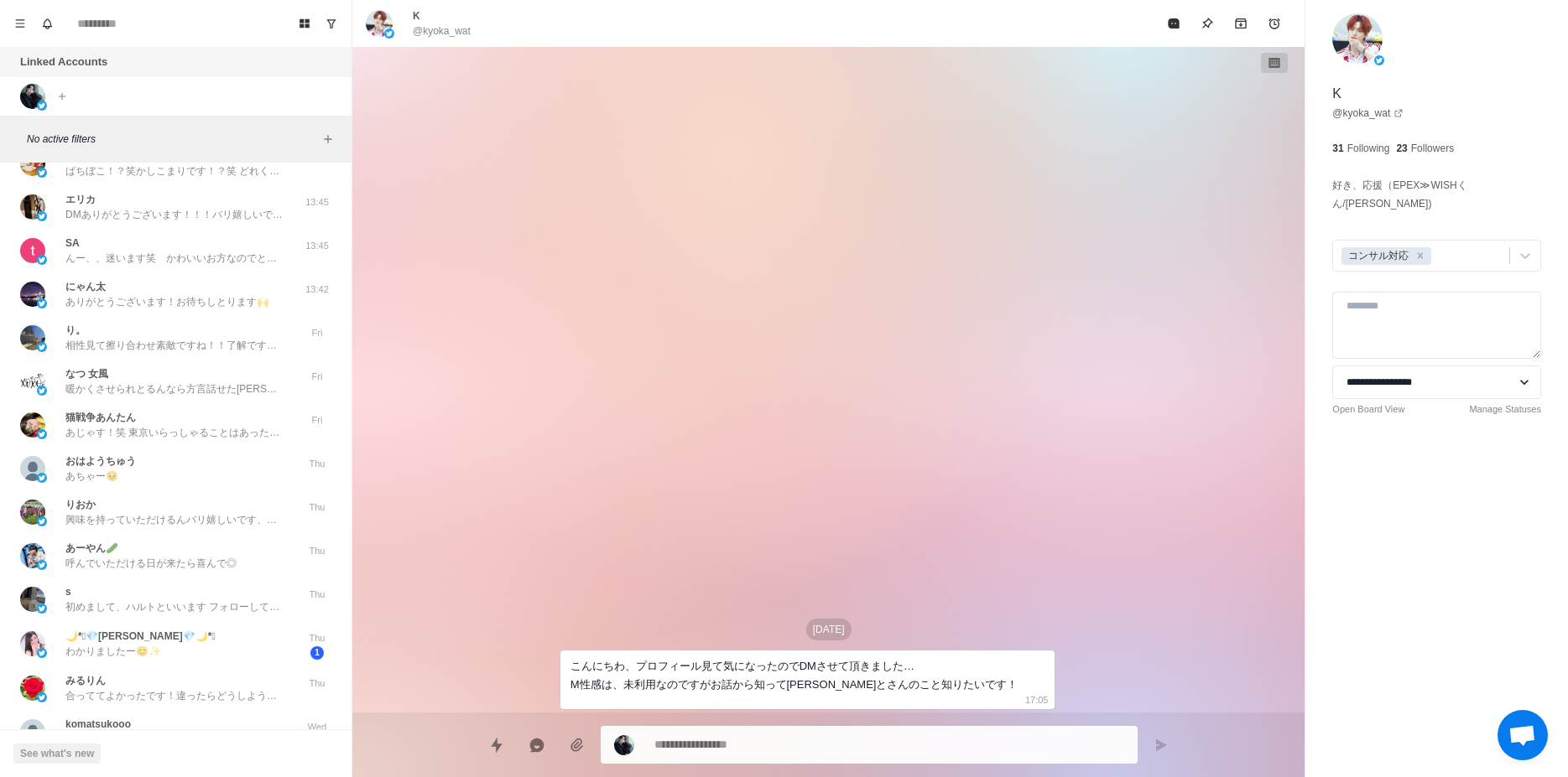
scroll to position [1364, 0]
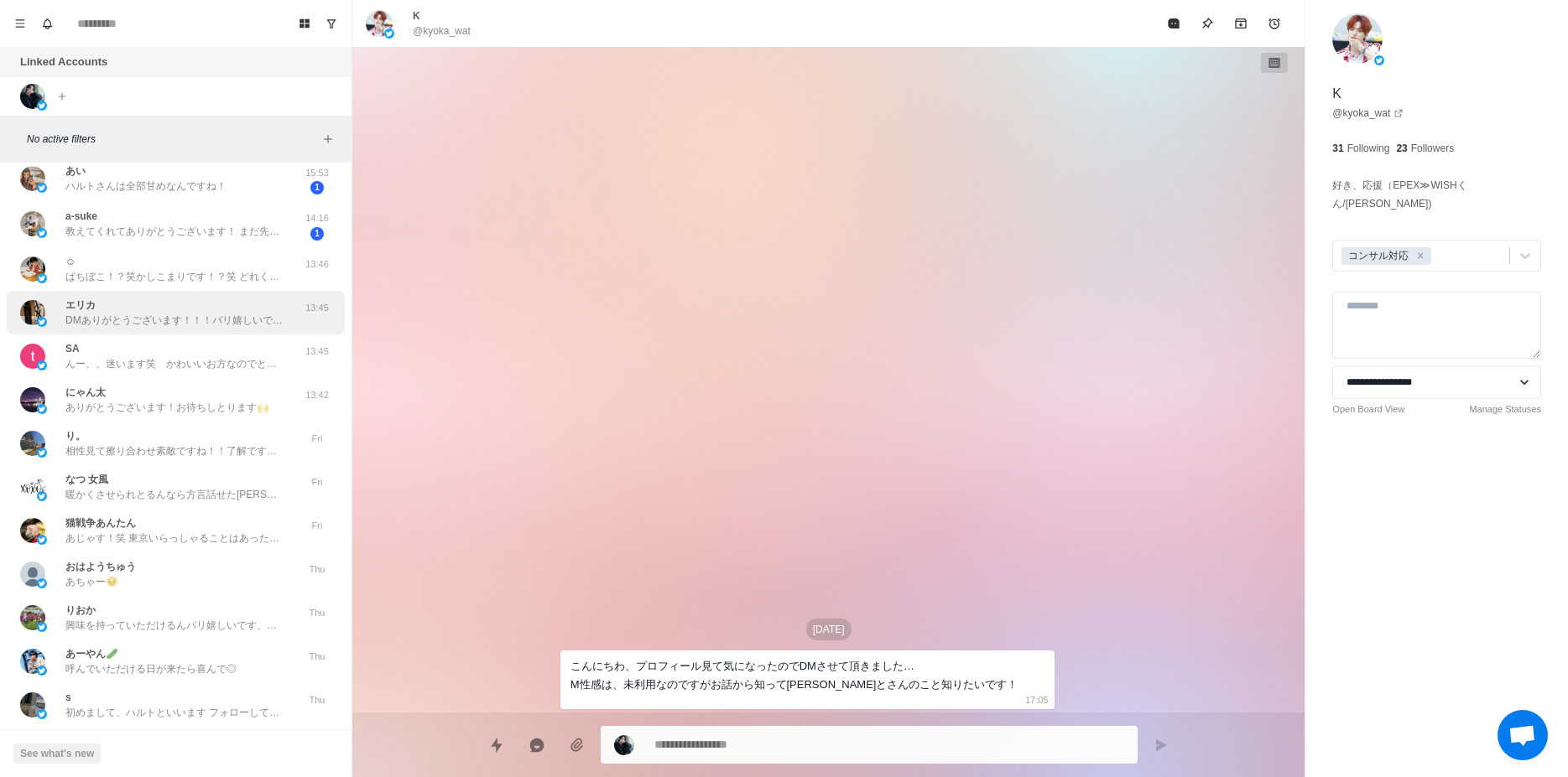
click at [246, 312] on p "DMありがとうございます！！！バリ嬉しいです🙌 質問などありましたらお気軽に送っていただければ！！◎" at bounding box center [174, 319] width 218 height 15
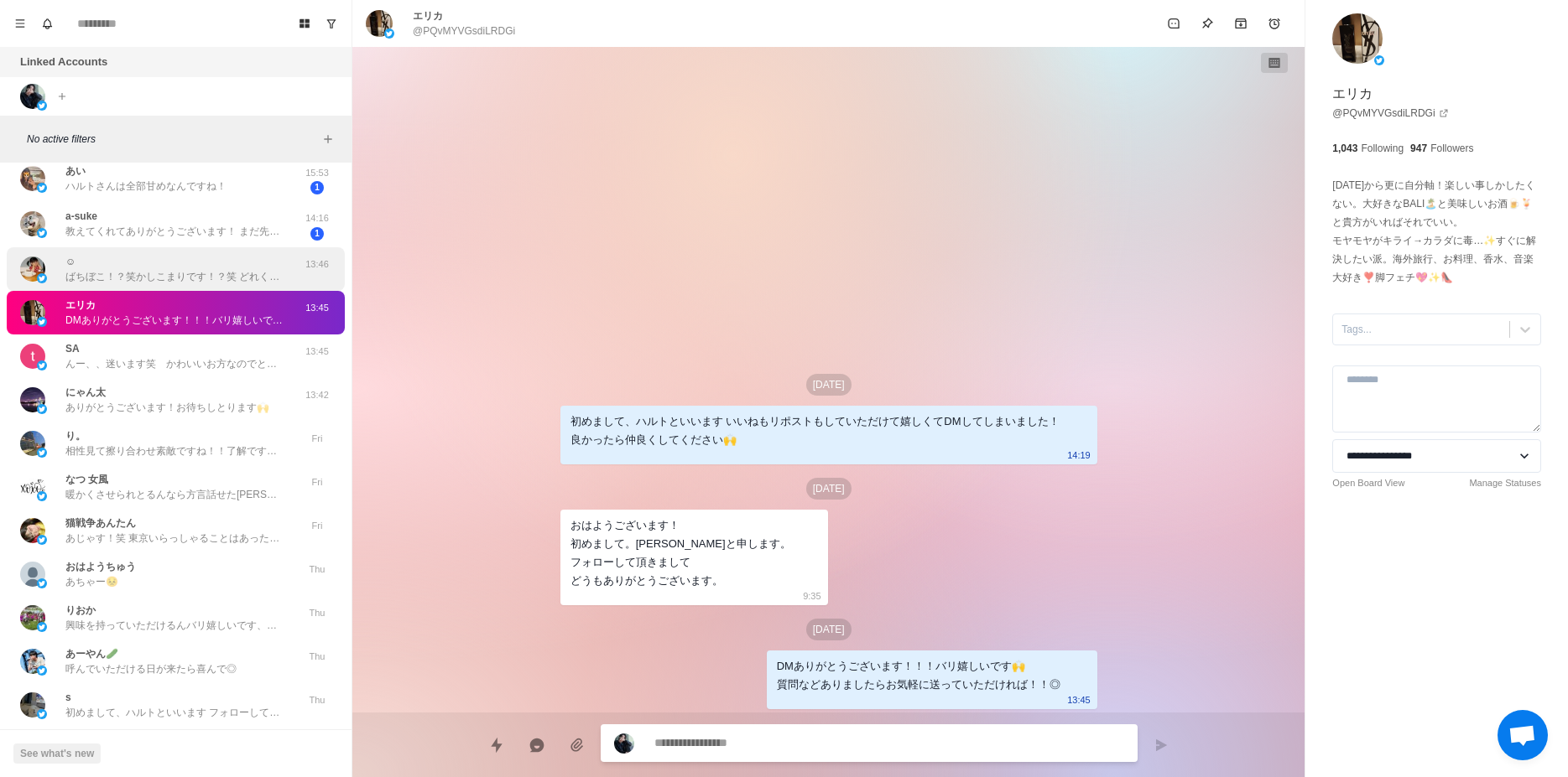
click at [250, 281] on p "ばちぼこ！？笑かしこまりです！？笑 どれくらいの感じがお好きですか？🙌" at bounding box center [174, 276] width 218 height 15
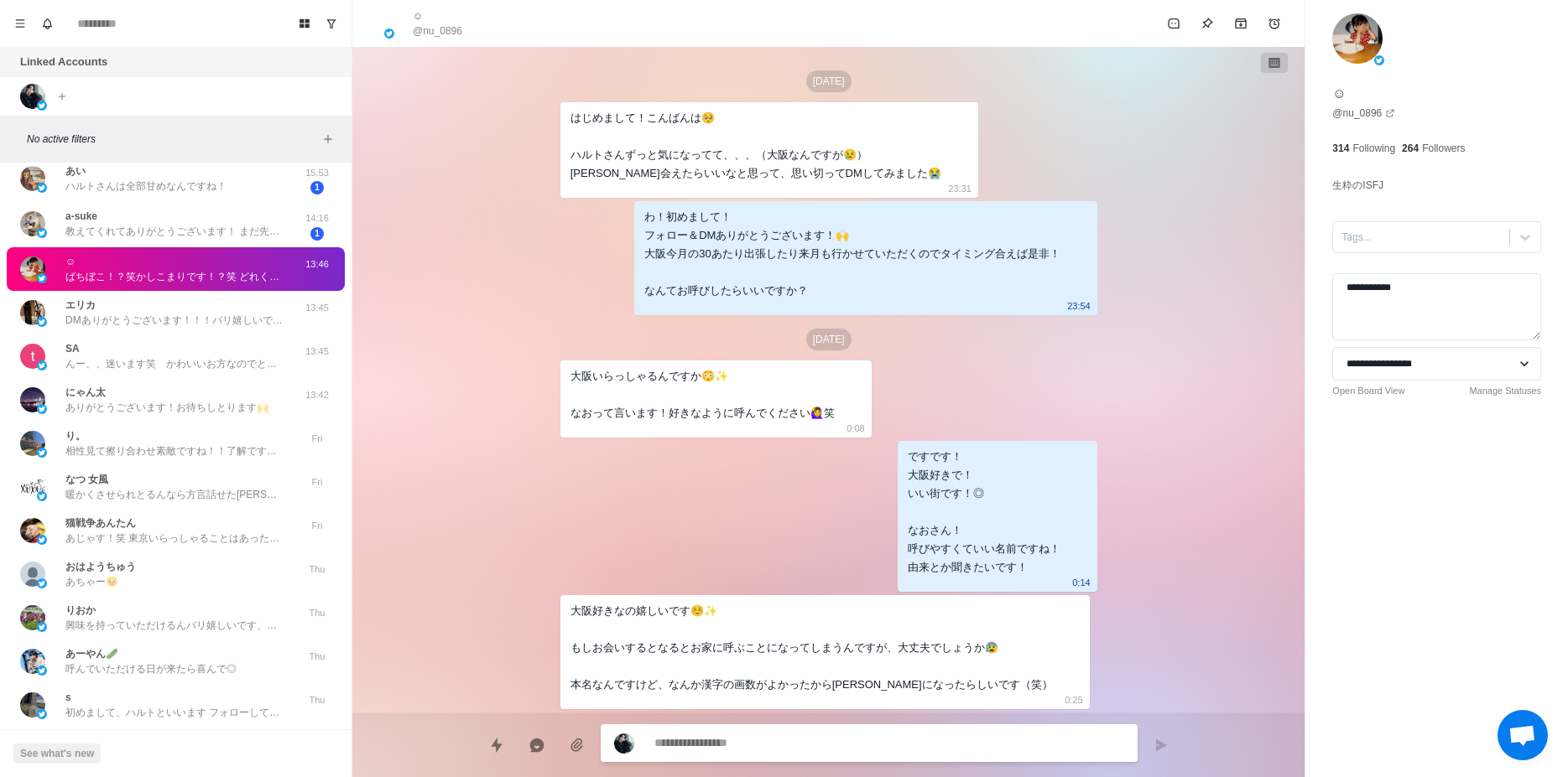
scroll to position [2115, 0]
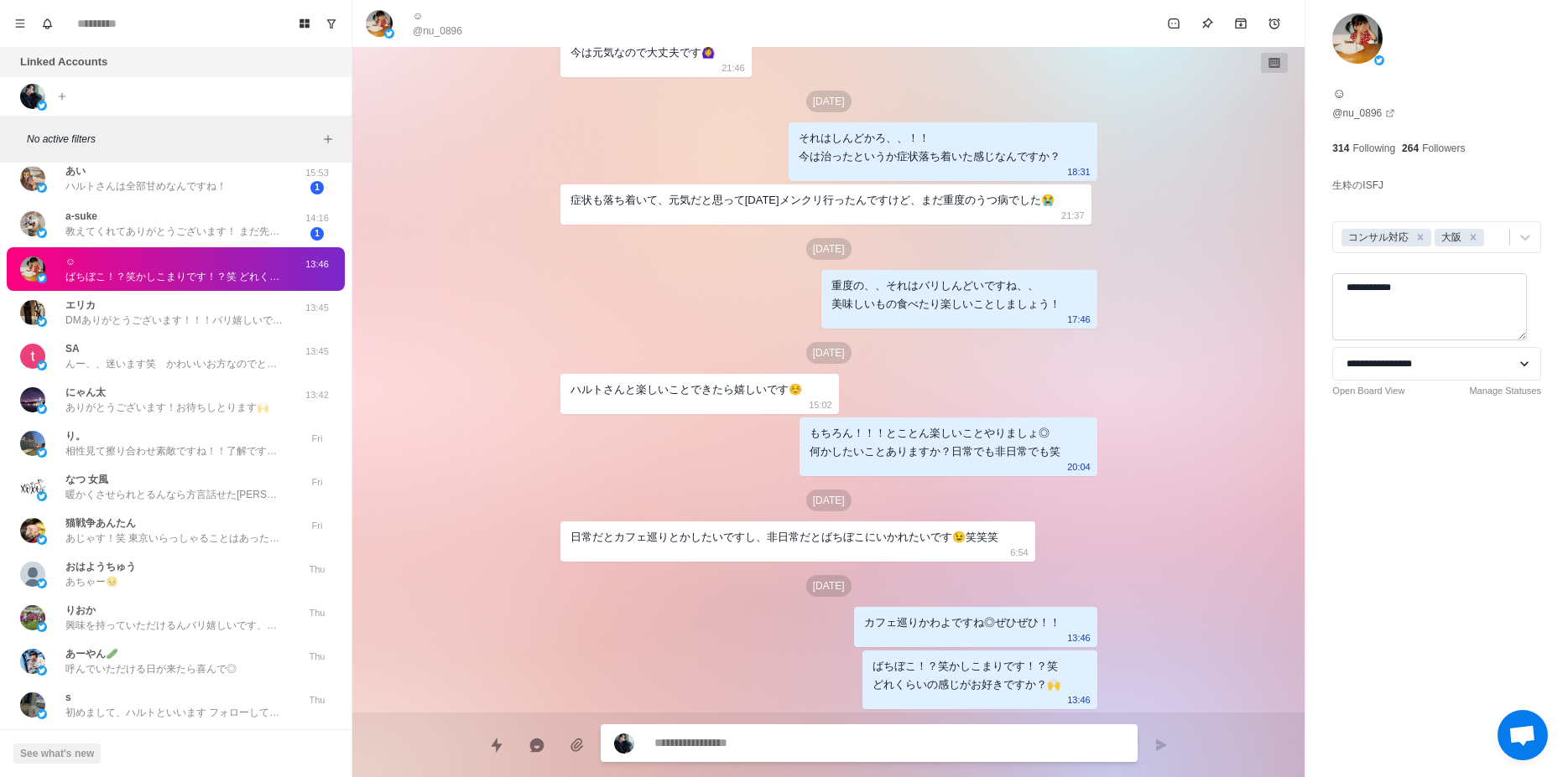
type textarea "*"
click at [1373, 325] on textarea "**********" at bounding box center [1430, 307] width 195 height 67
click at [1484, 303] on textarea "**********" at bounding box center [1430, 307] width 195 height 67
type textarea "**********"
type textarea "*"
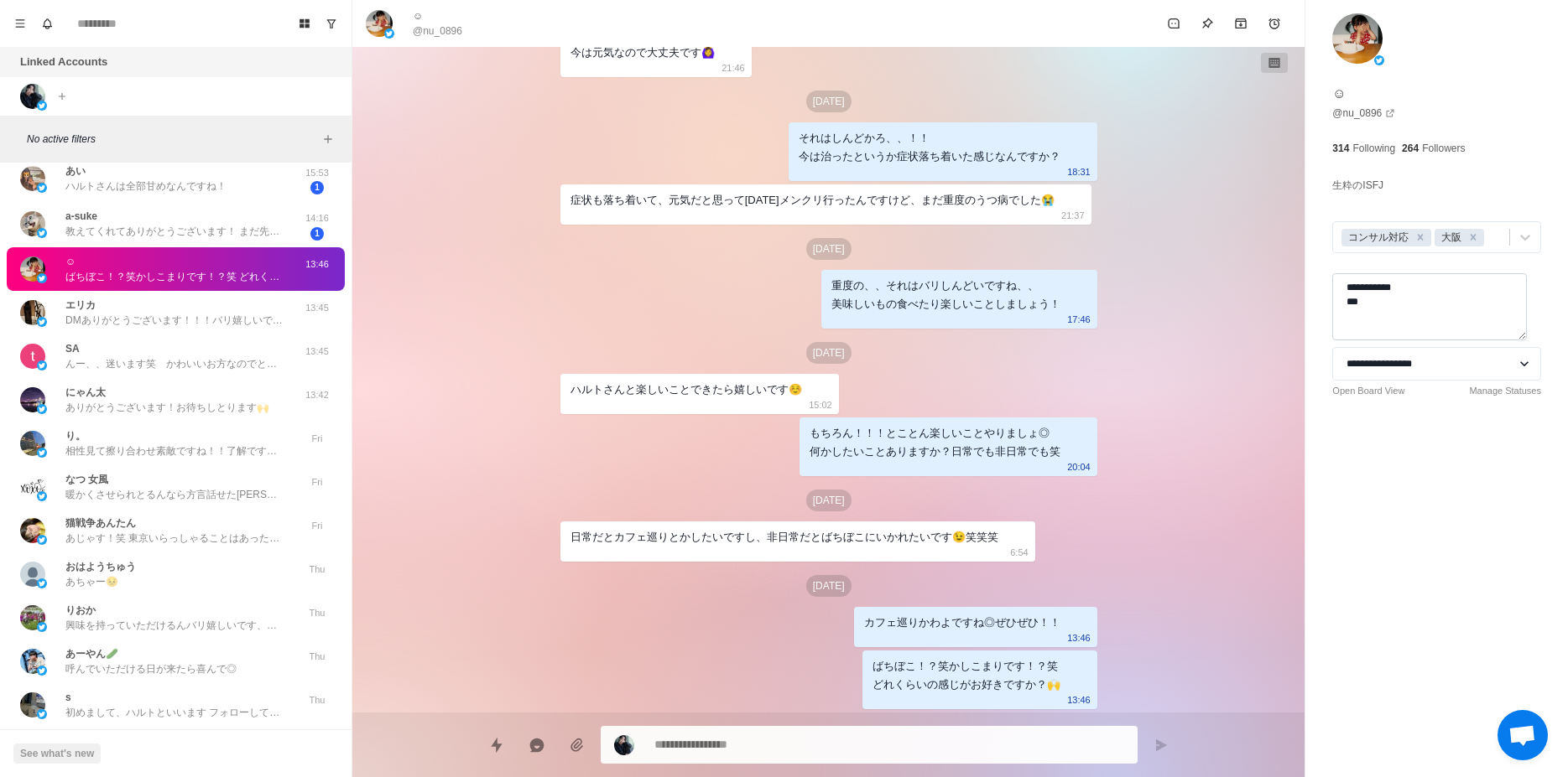
type textarea "**********"
type textarea "*"
type textarea "**********"
type textarea "*"
type textarea "**********"
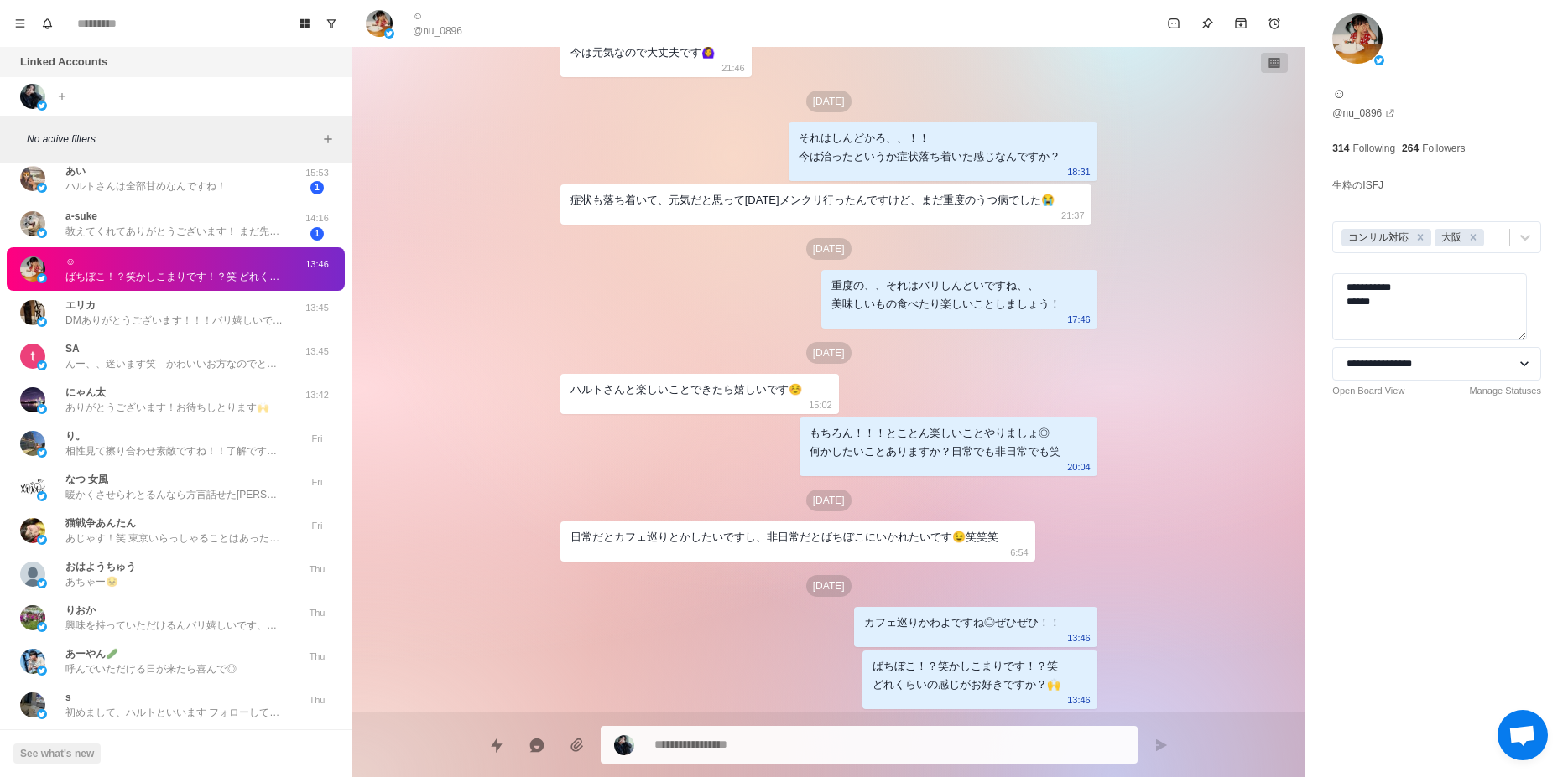
click at [1478, 504] on div "**********" at bounding box center [1436, 388] width 263 height 777
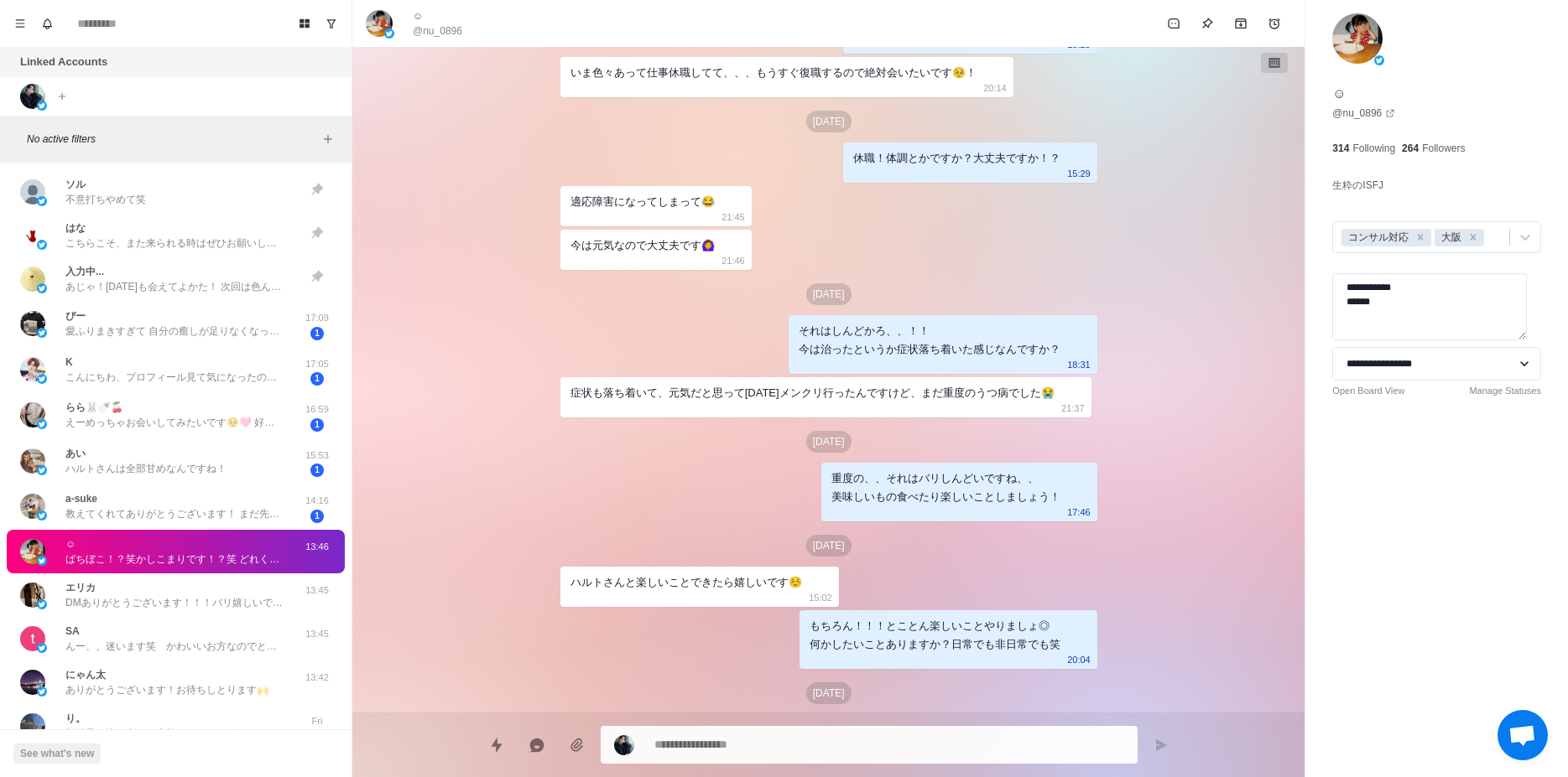
scroll to position [1047, 0]
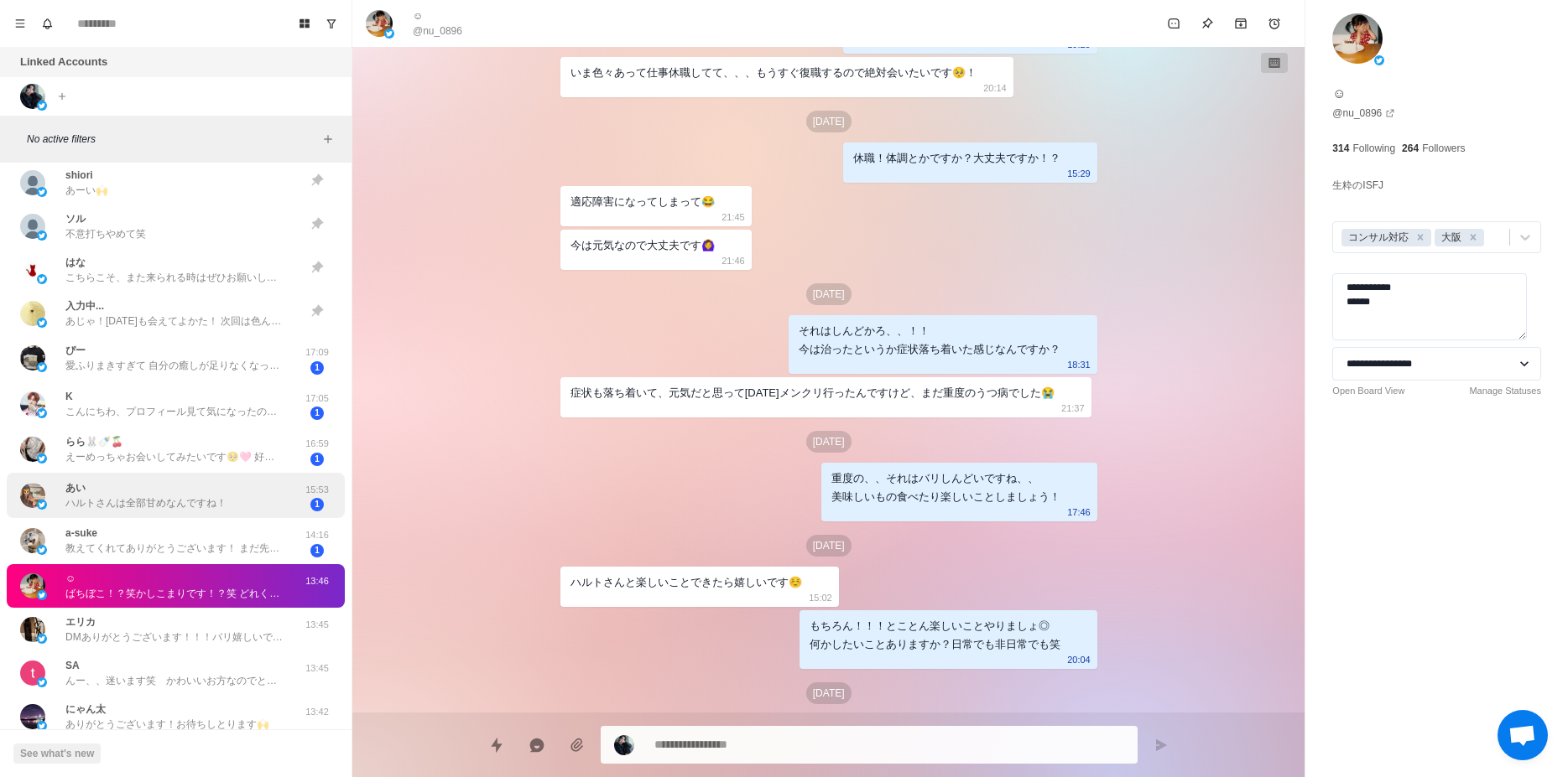
click at [141, 492] on div "あい ハルトさんは全部甘めなんですね！" at bounding box center [146, 496] width 161 height 30
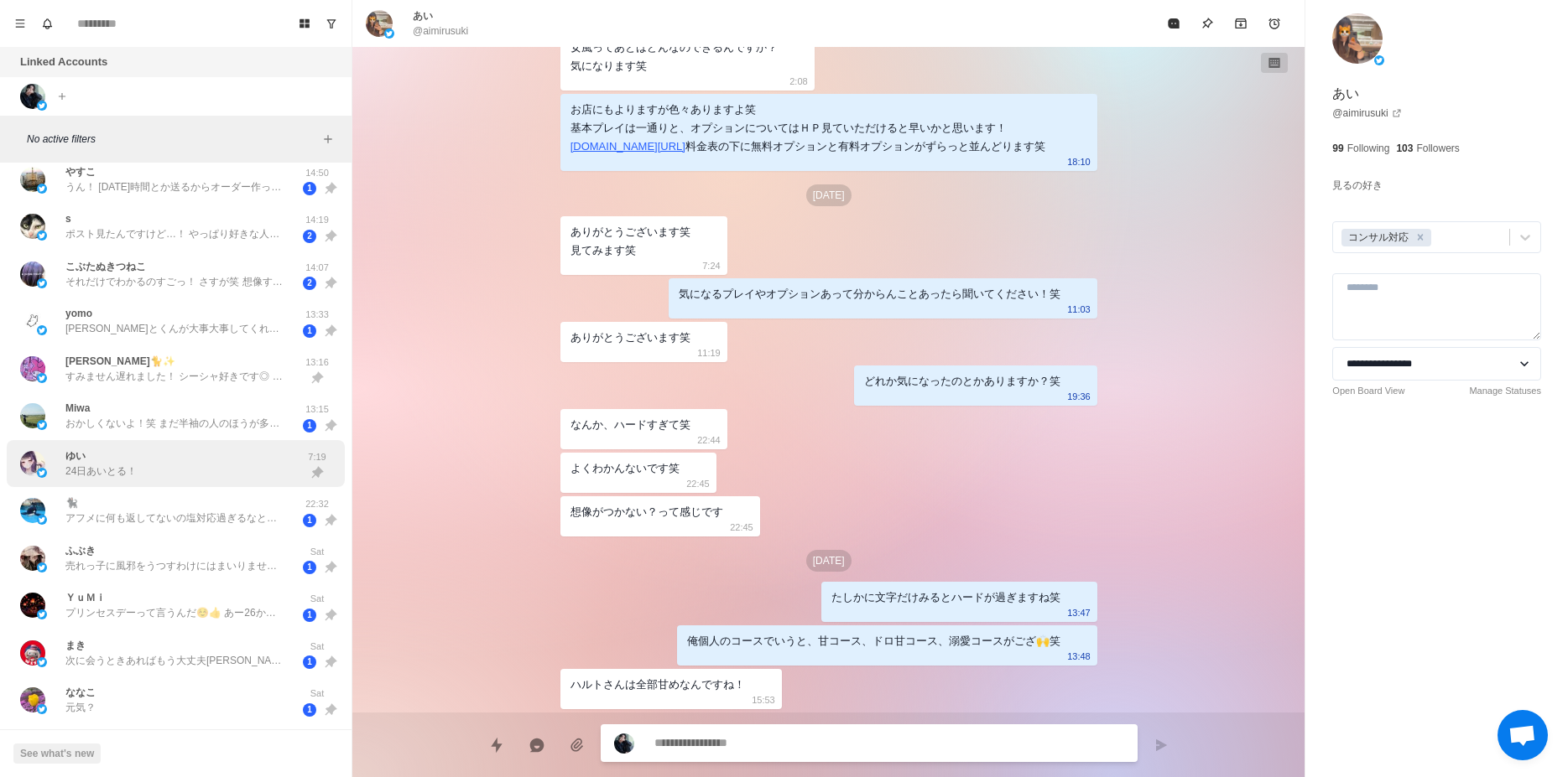
scroll to position [0, 0]
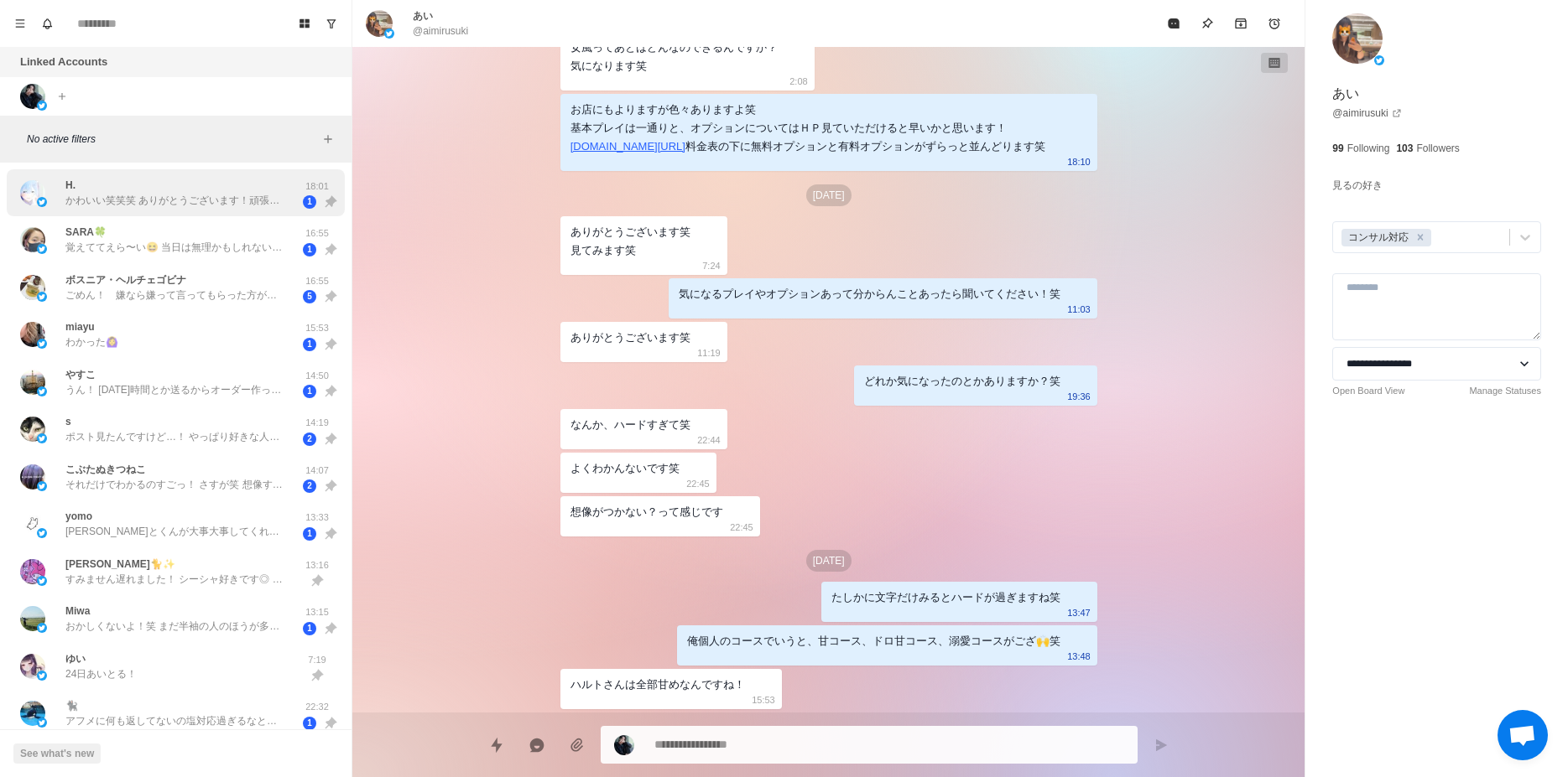
click at [227, 198] on p "かわいい笑笑笑 ありがとうございます！頑張ります！！ そうですよ〜、ほんと全部いうんだから😂 私も愛してます🧸" at bounding box center [174, 200] width 218 height 15
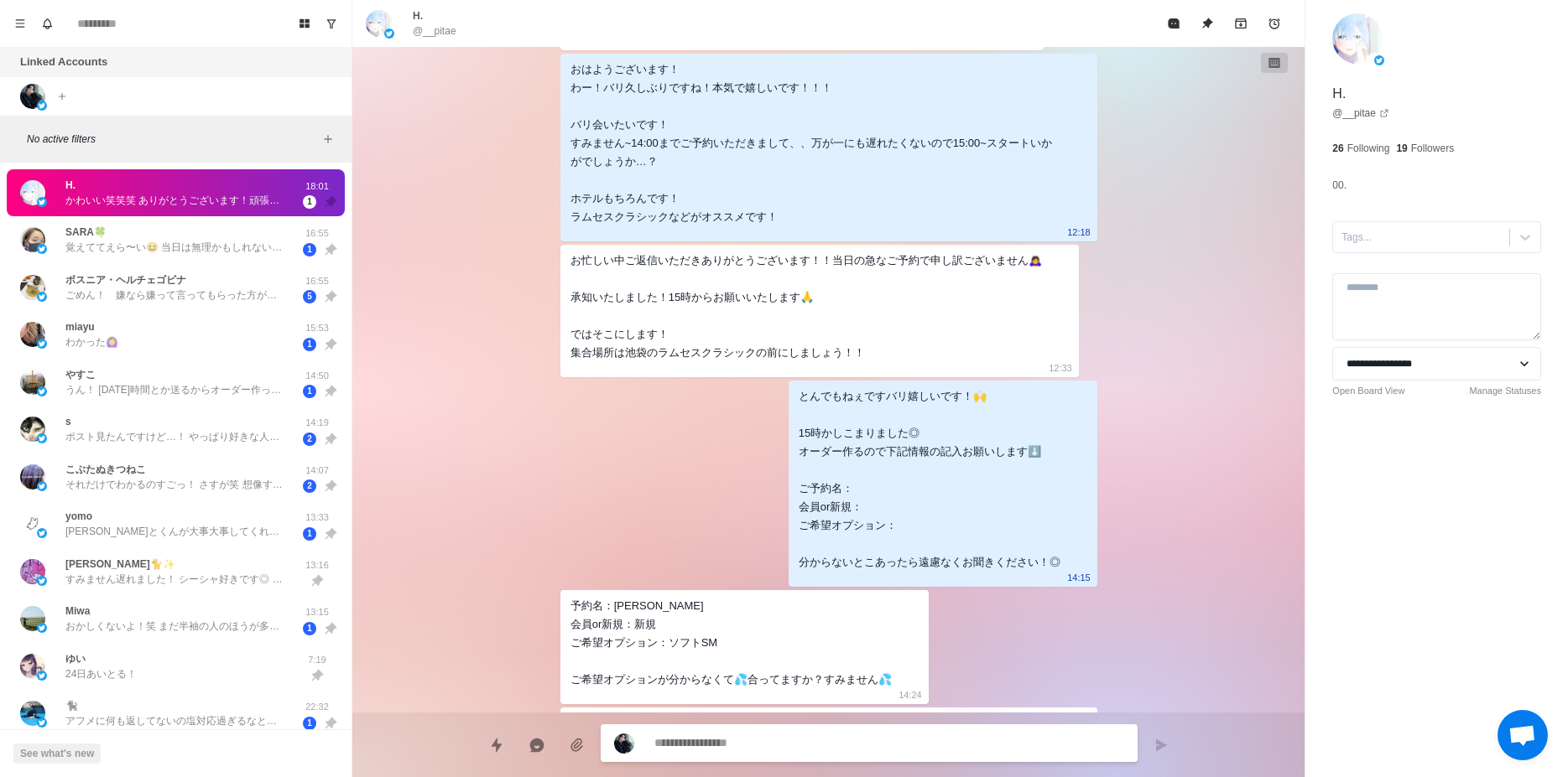
scroll to position [718, 0]
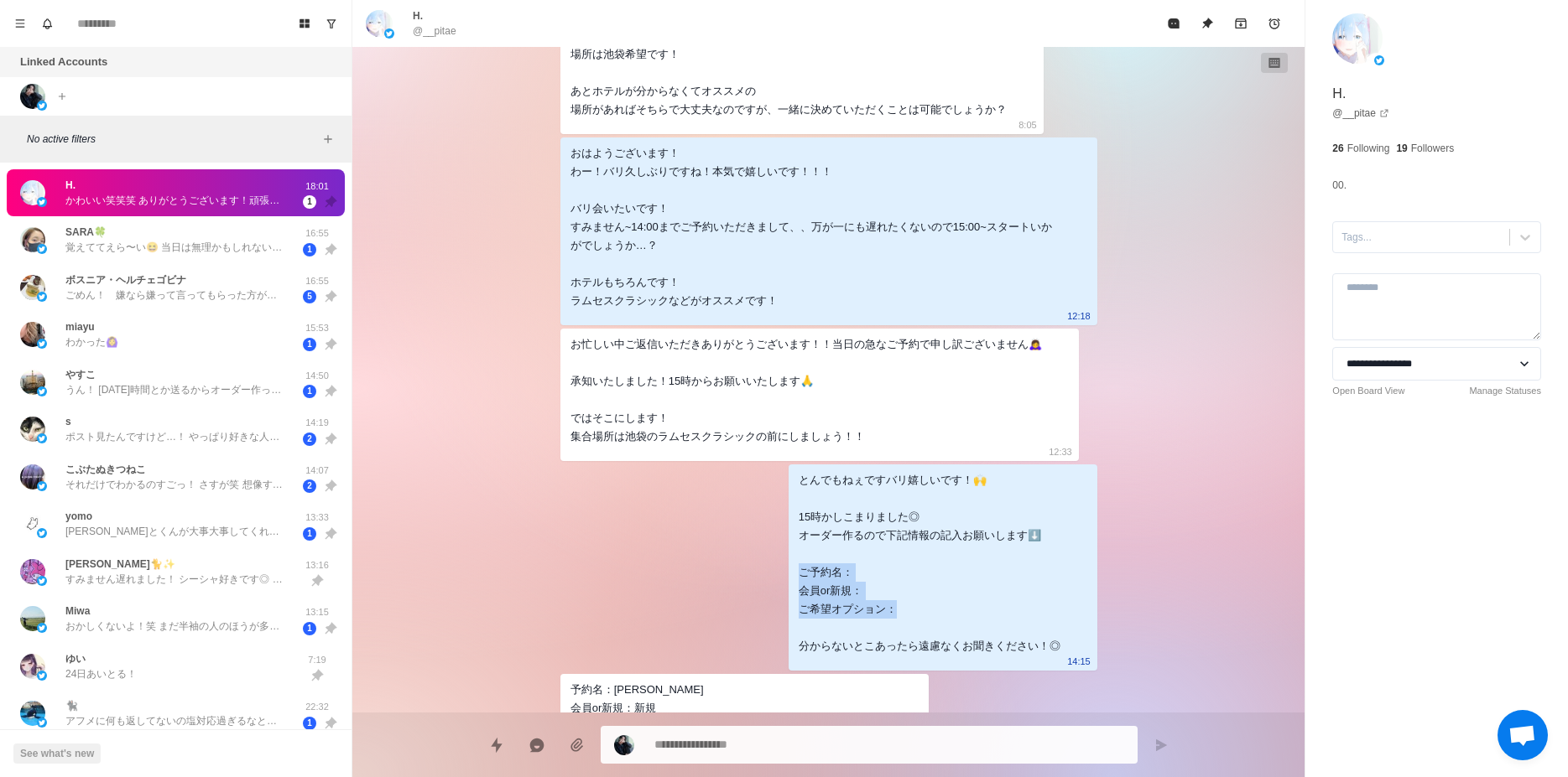
drag, startPoint x: 797, startPoint y: 573, endPoint x: 908, endPoint y: 610, distance: 117.0
click at [908, 610] on div "とんでもねぇですバリ嬉しいです！🙌 15時かしこまりました◎ オーダー作るので下記情報の記入お願いします⬇️ ご予約名： 会員or新規： ご希望オプション： …" at bounding box center [930, 564] width 262 height 184
click at [904, 600] on div "とんでもねぇですバリ嬉しいです！🙌 15時かしこまりました◎ オーダー作るので下記情報の記入お願いします⬇️ ご予約名： 会員or新規： ご希望オプション： …" at bounding box center [930, 564] width 262 height 184
drag, startPoint x: 792, startPoint y: 536, endPoint x: 1075, endPoint y: 644, distance: 302.9
click at [1075, 644] on div "とんでもねぇですバリ嬉しいです！🙌 15時かしこまりました◎ オーダー作るので下記情報の記入お願いします⬇️ ご予約名： 会員or新規： ご希望オプション： …" at bounding box center [943, 567] width 309 height 206
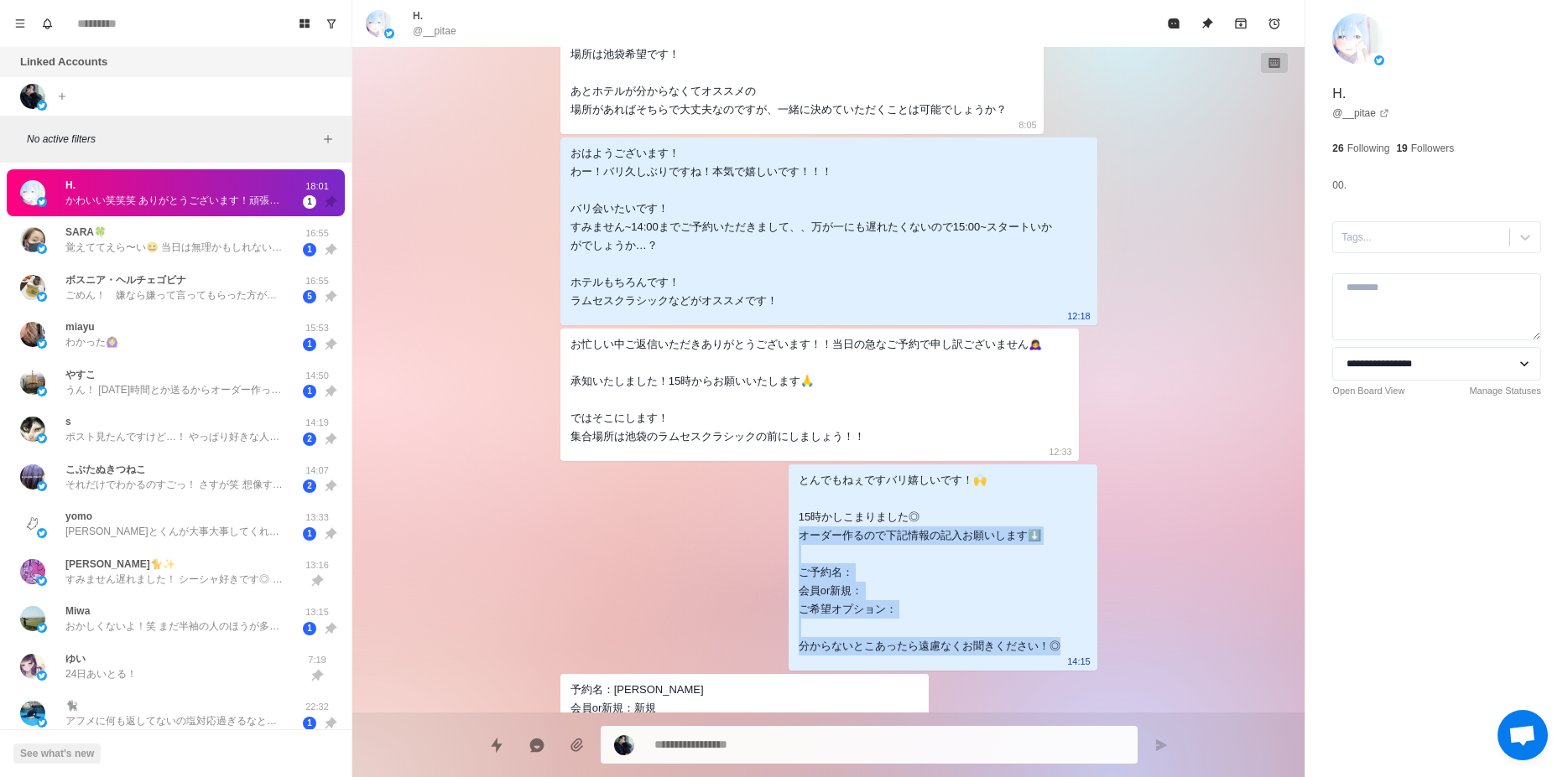
copy div "ーダー作るので下記情報の記入お願いします⬇️ ご予約名： 会員or新規： ご希望オプション： 分からないとこあったら遠慮なくお聞きください！◎"
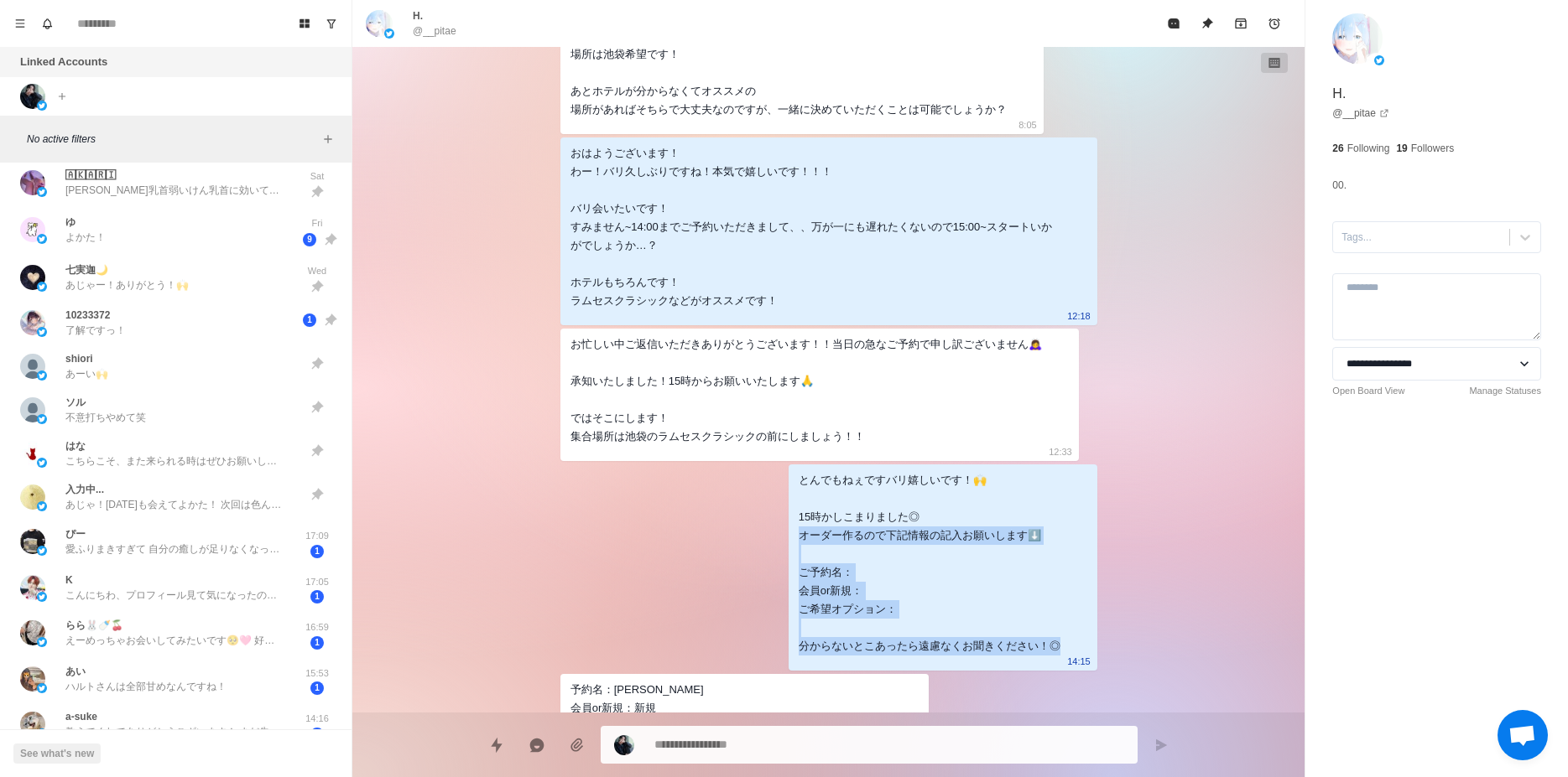
scroll to position [951, 0]
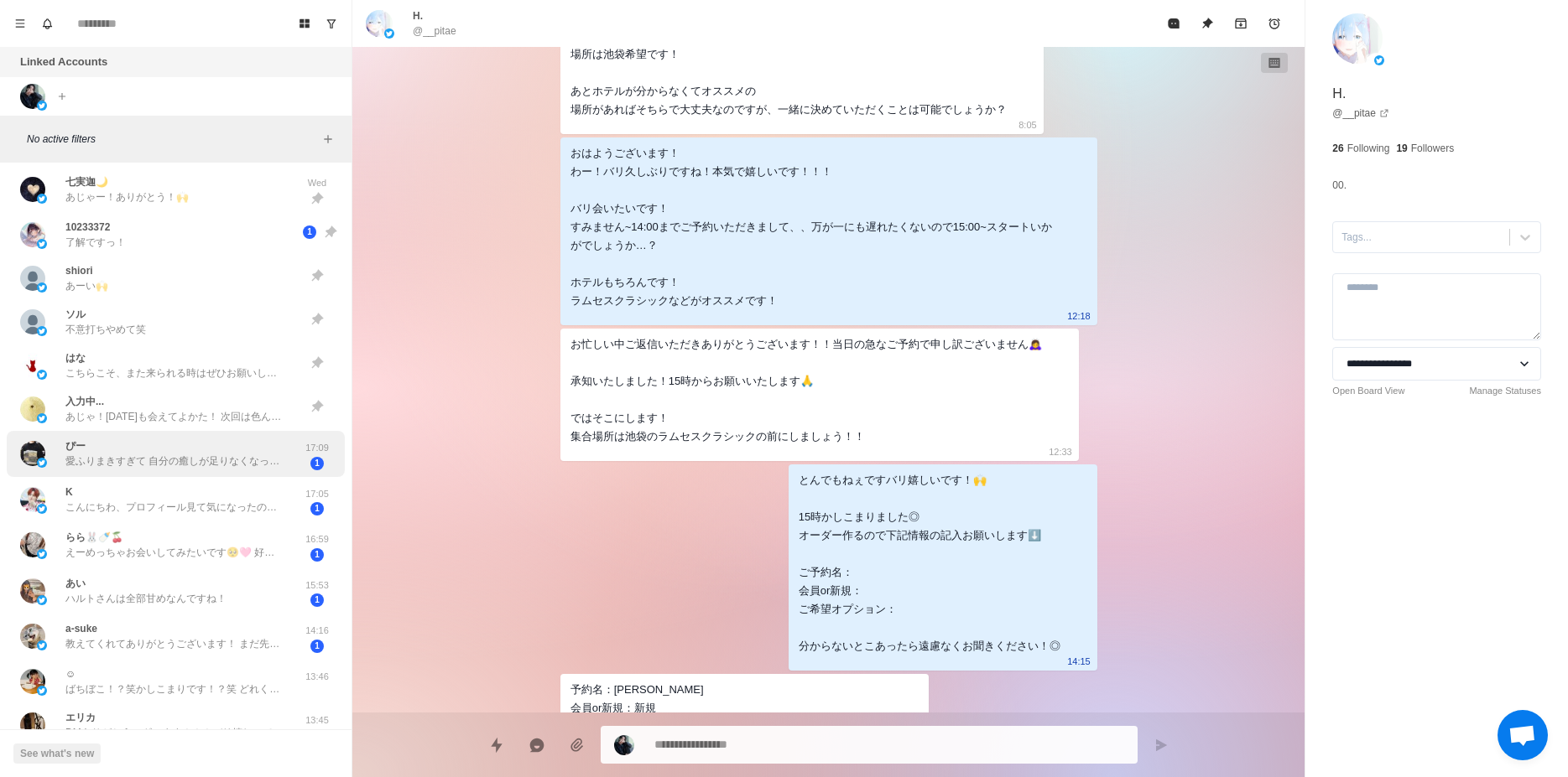
click at [150, 465] on p "愛ふりまきすぎて 自分の癒しが足りなくなったのー🥲 たいみんぐあうといいねー♡" at bounding box center [174, 461] width 218 height 15
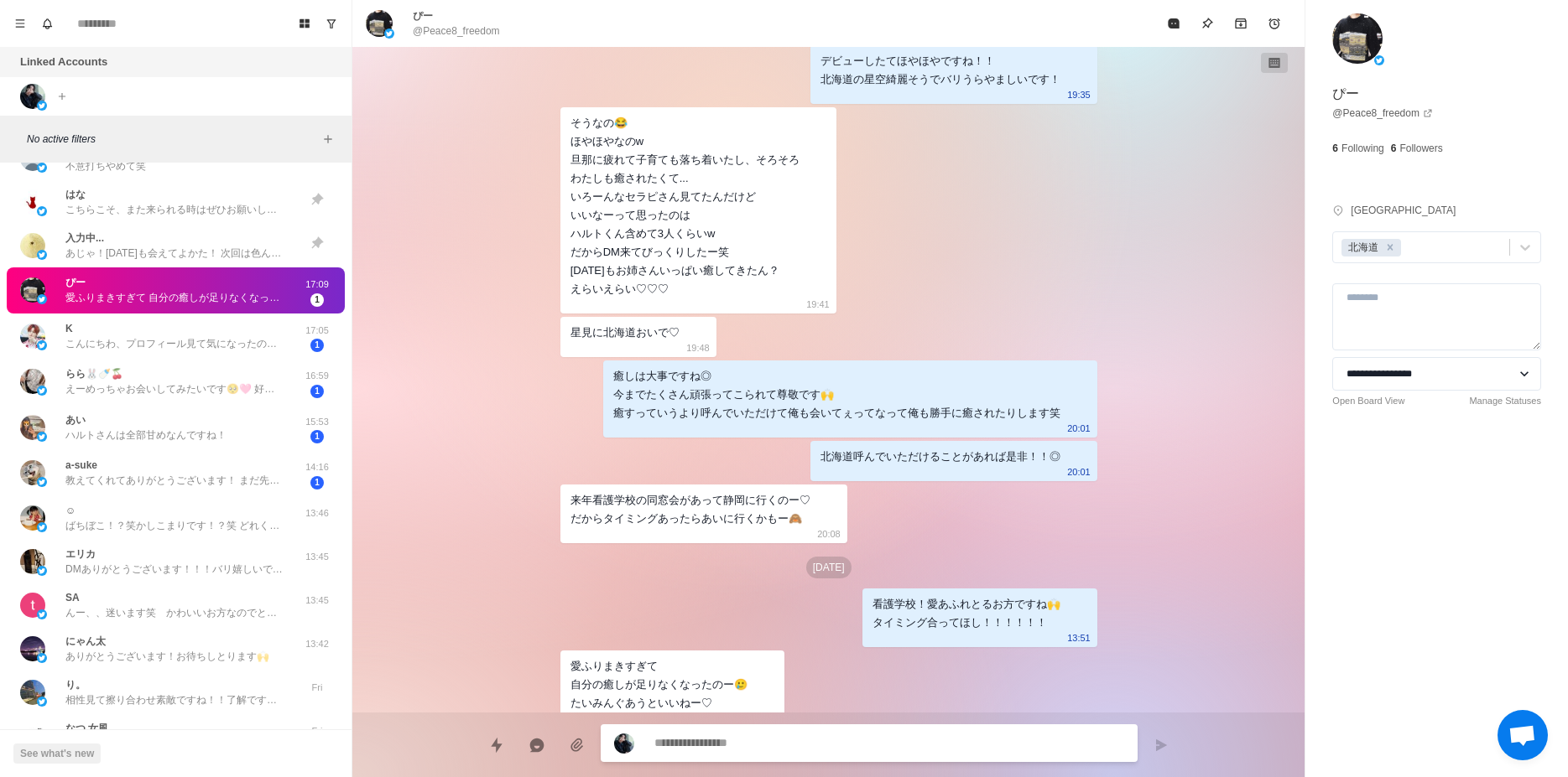
scroll to position [1162, 0]
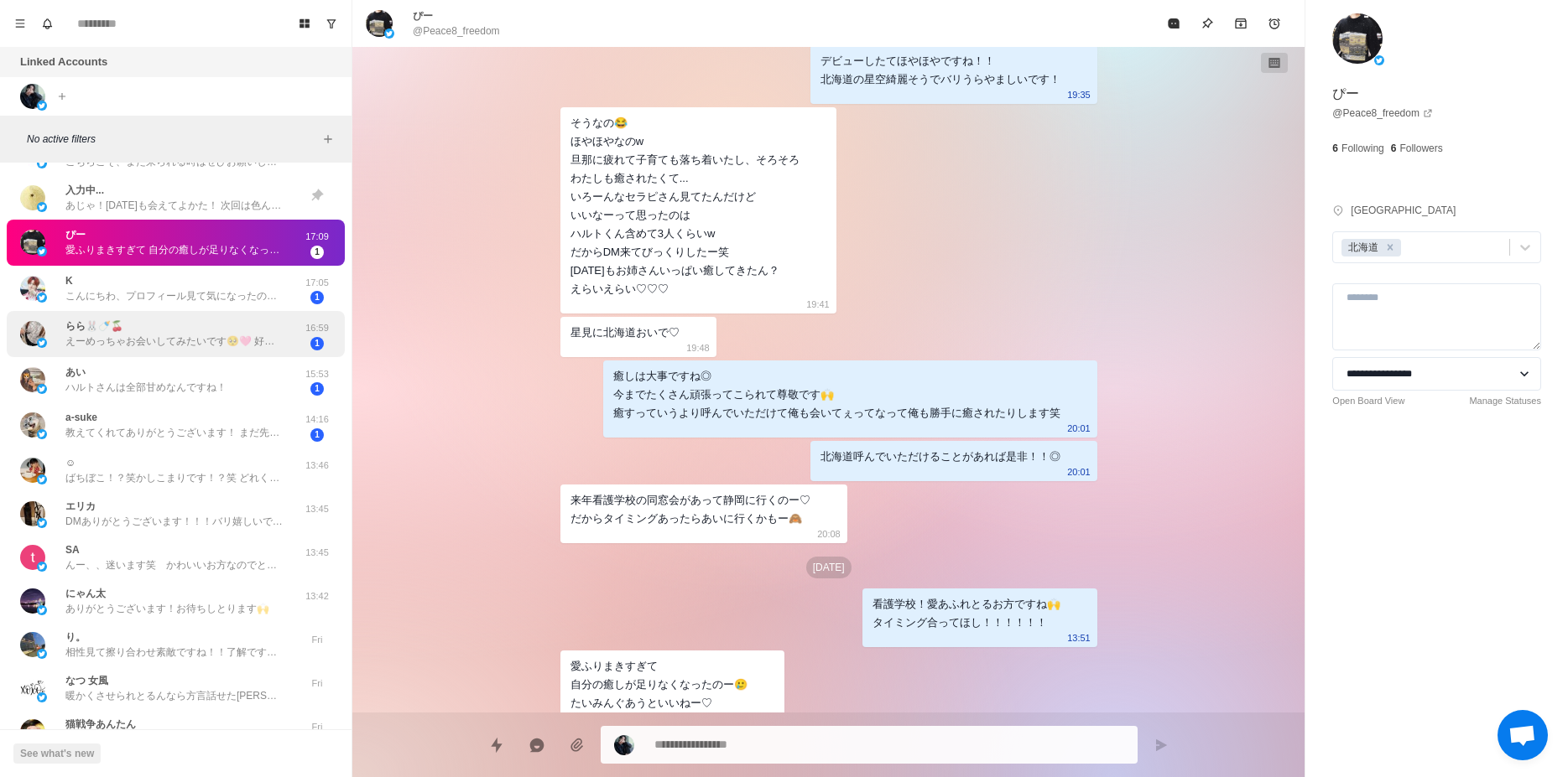
click at [158, 355] on div "らら🐰🍼🍒 えーめっちゃお会いしてみたいです🥺🩷 好きピとも上手くいってないので笑 16:59 1" at bounding box center [176, 335] width 338 height 46
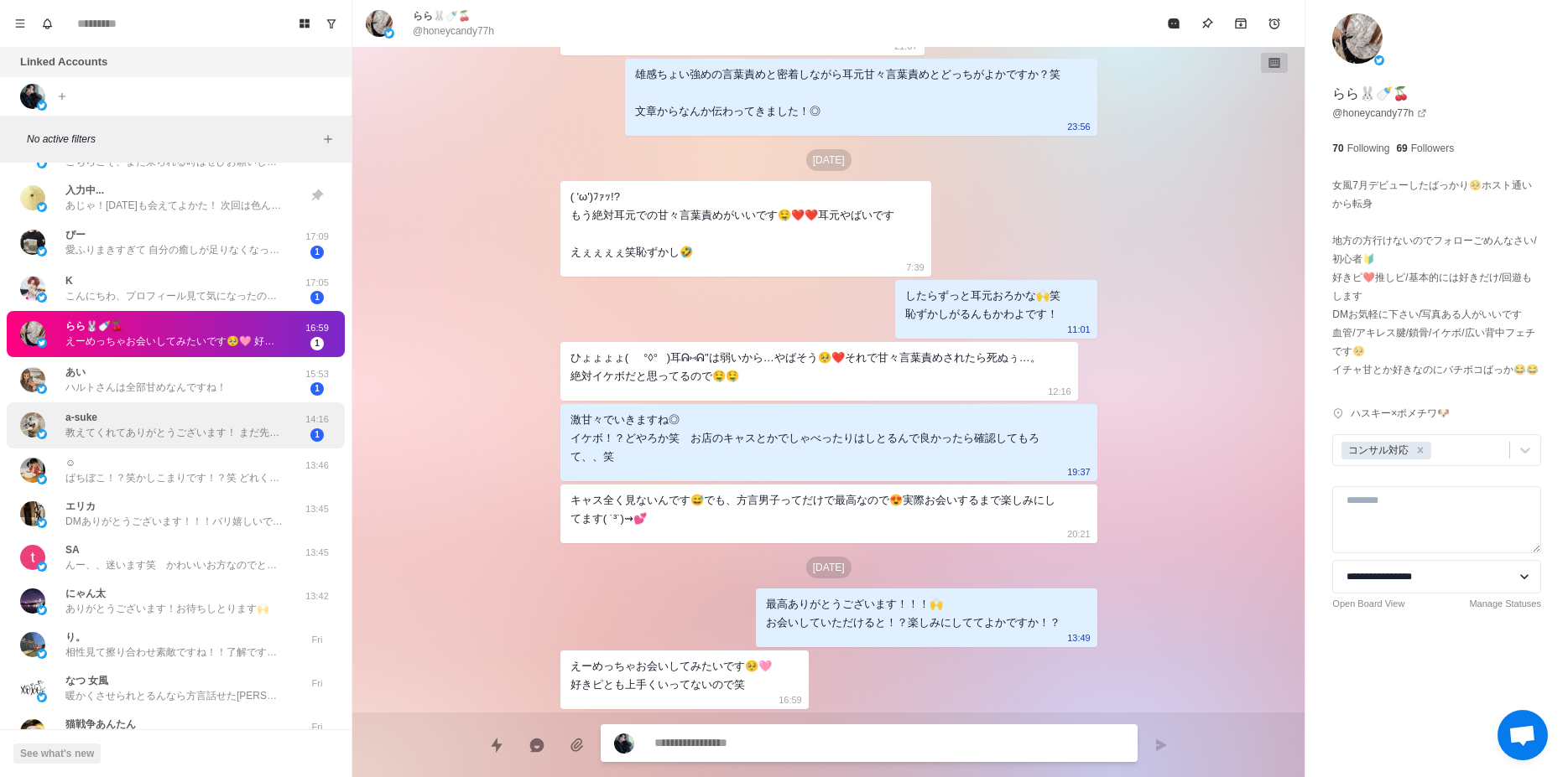
scroll to position [1057, 0]
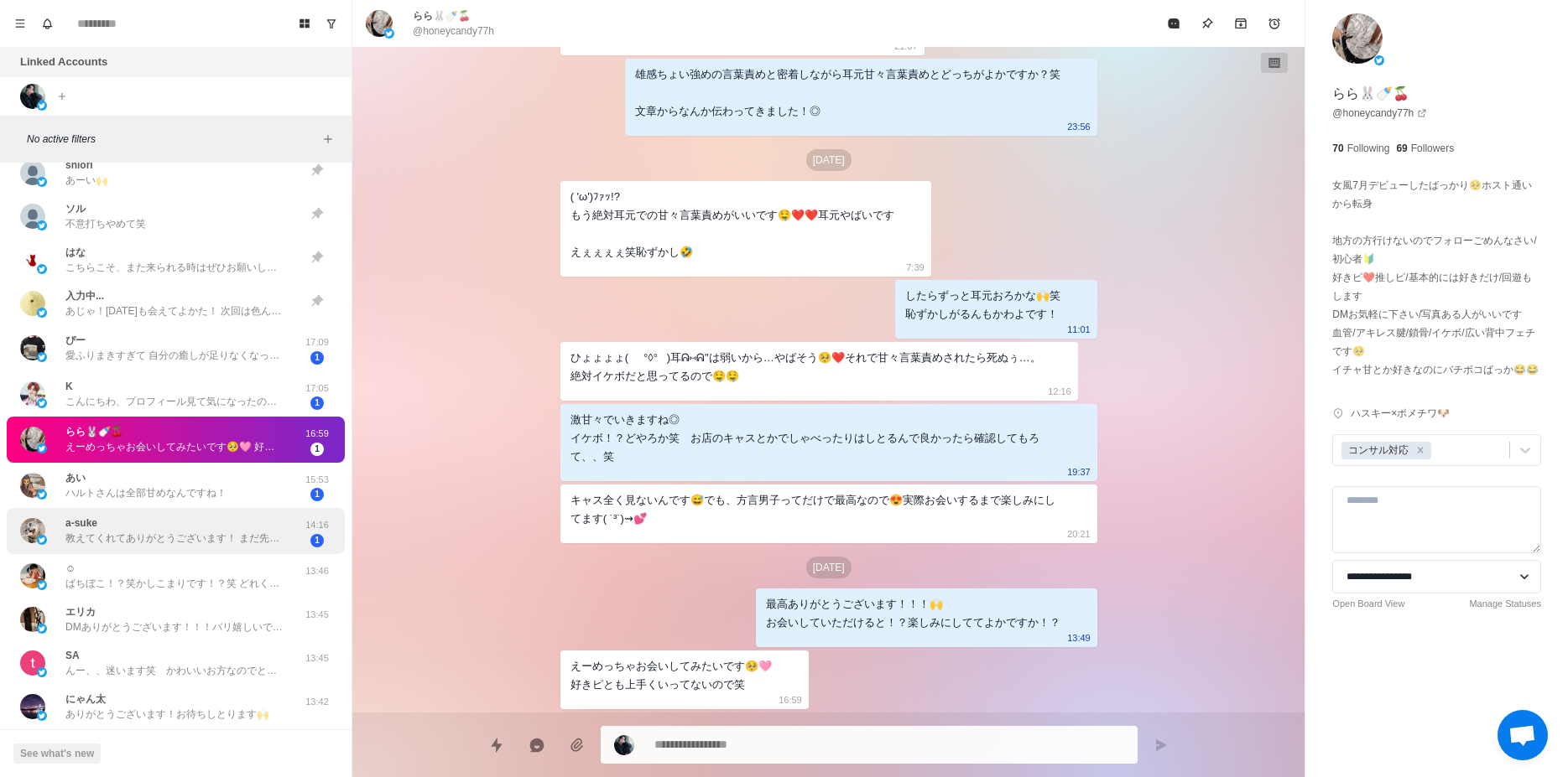
click at [265, 415] on div "K こんにちわ、プロフィール見て気になったのでDMさせて頂きました… M性感は、未利用なのですがお話から知って[PERSON_NAME]とさんのこと知りたいで…" at bounding box center [176, 395] width 338 height 46
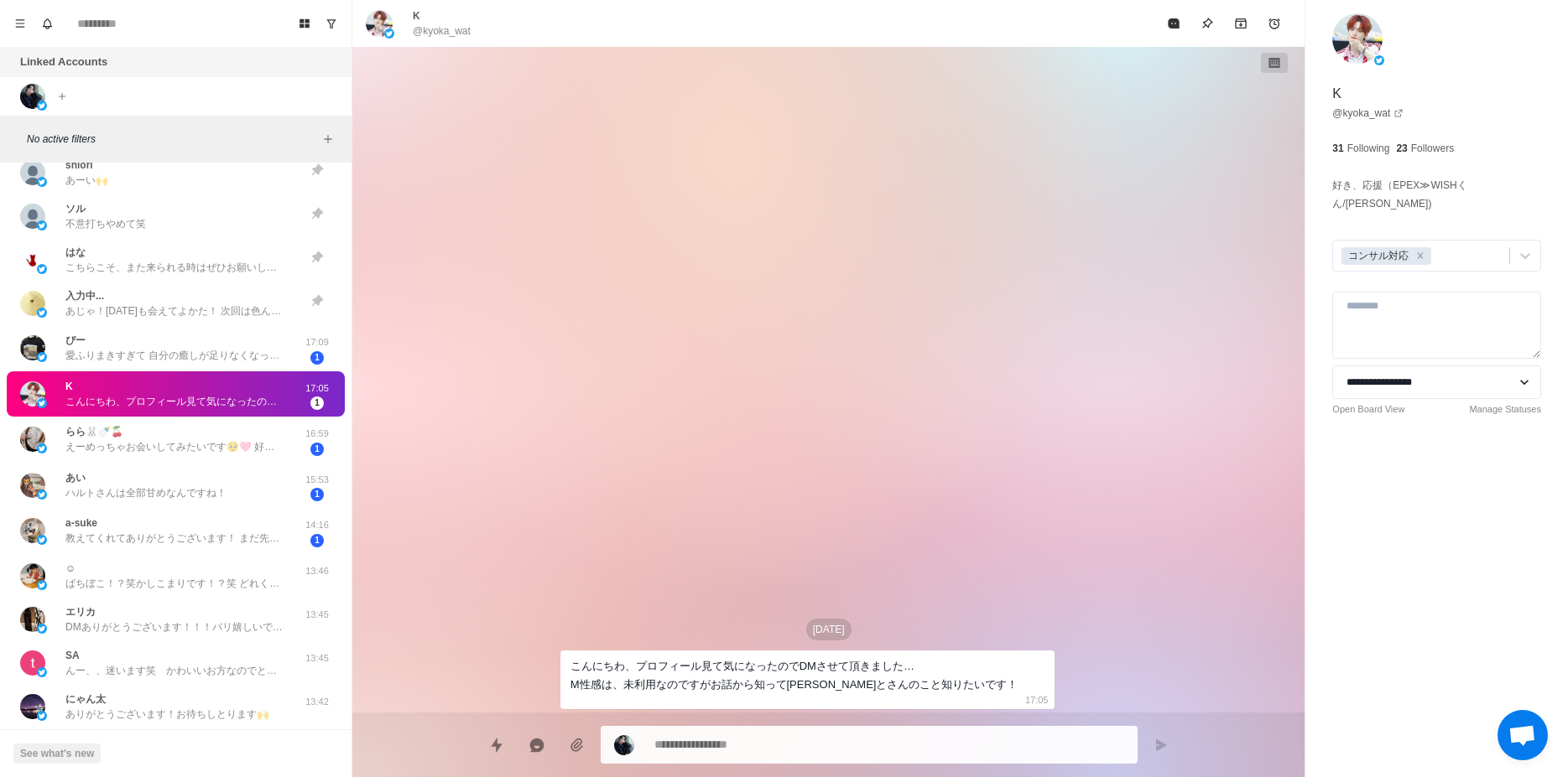
type textarea "*"
